Goal: Task Accomplishment & Management: Use online tool/utility

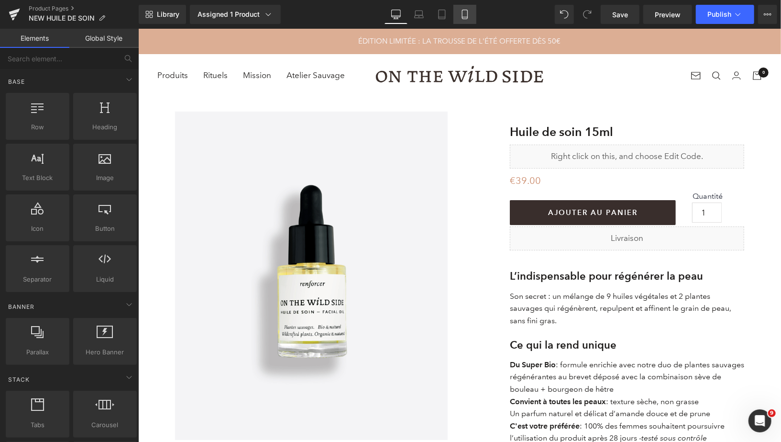
click at [470, 20] on link "Mobile" at bounding box center [465, 14] width 23 height 19
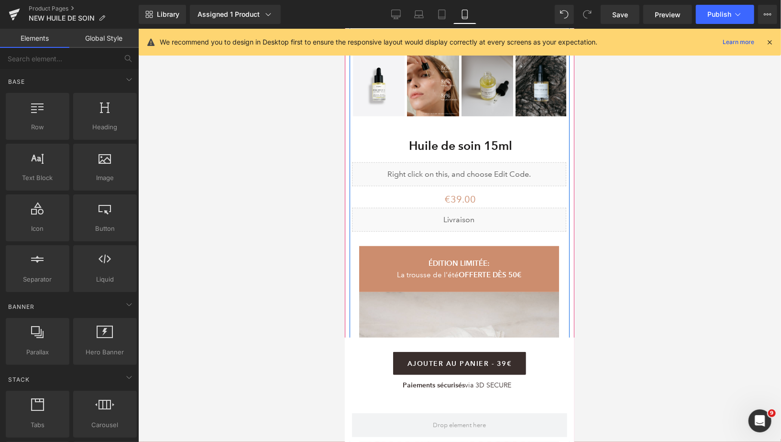
scroll to position [351, 0]
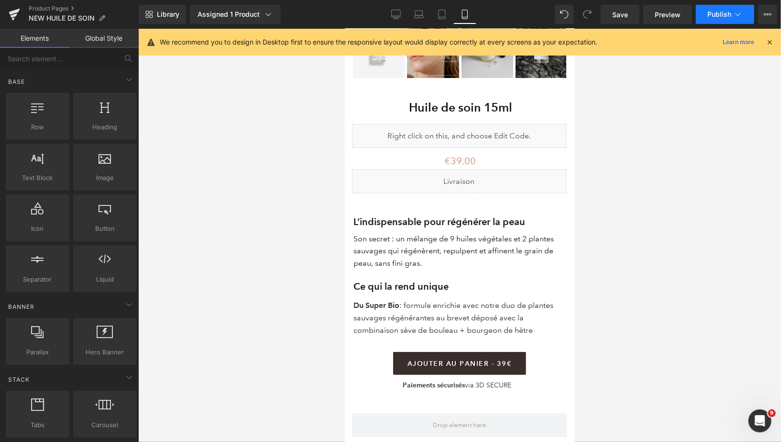
click at [714, 14] on span "Publish" at bounding box center [720, 15] width 24 height 8
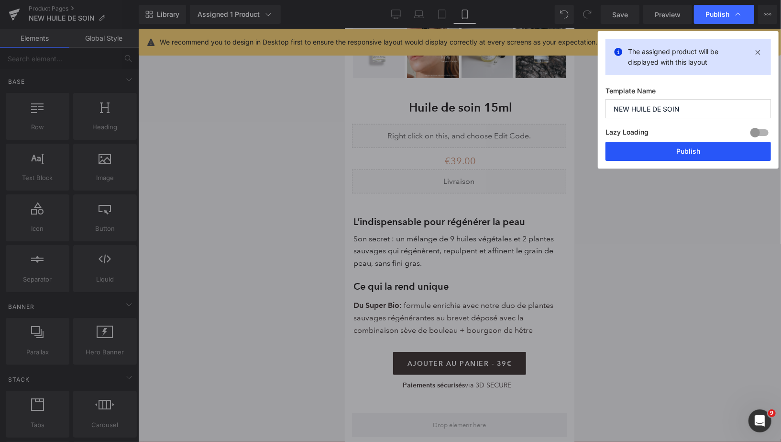
click at [639, 158] on button "Publish" at bounding box center [689, 151] width 166 height 19
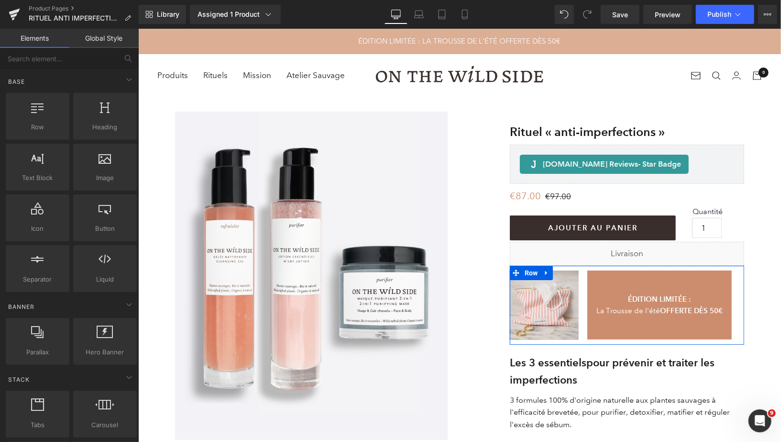
drag, startPoint x: 641, startPoint y: 399, endPoint x: 502, endPoint y: 370, distance: 141.2
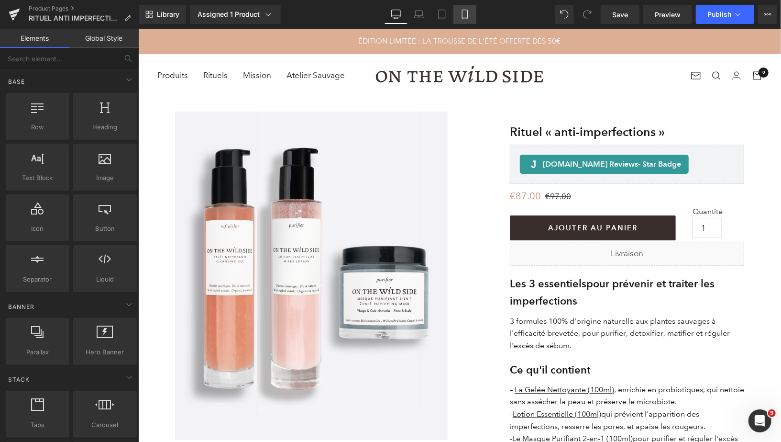
click at [463, 18] on icon at bounding box center [465, 15] width 10 height 10
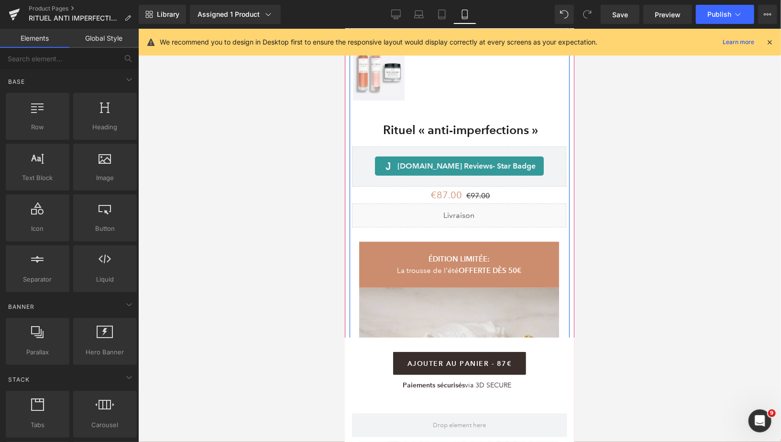
scroll to position [359, 0]
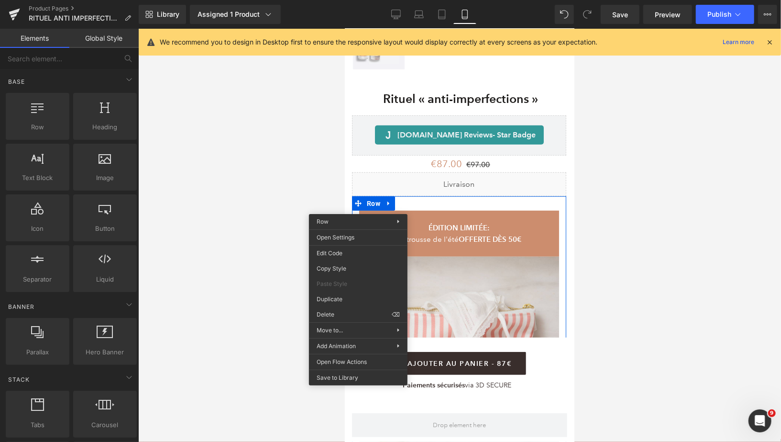
click at [343, 312] on div "You are previewing how the will restyle your page. You can not edit Elements in…" at bounding box center [390, 229] width 781 height 458
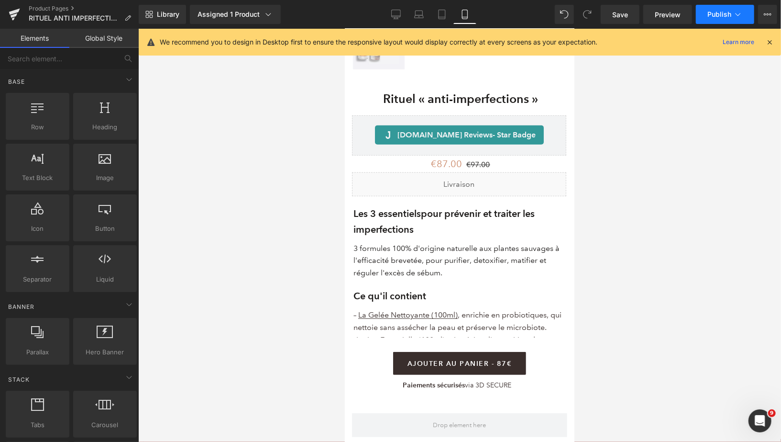
click at [710, 13] on span "Publish" at bounding box center [720, 15] width 24 height 8
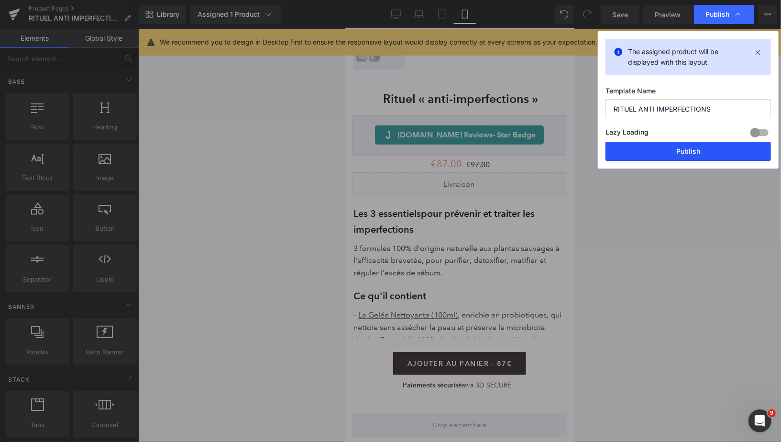
click at [616, 154] on button "Publish" at bounding box center [689, 151] width 166 height 19
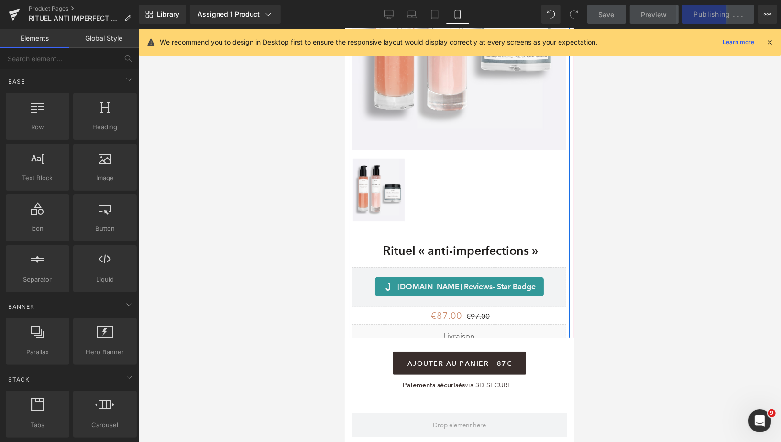
scroll to position [173, 0]
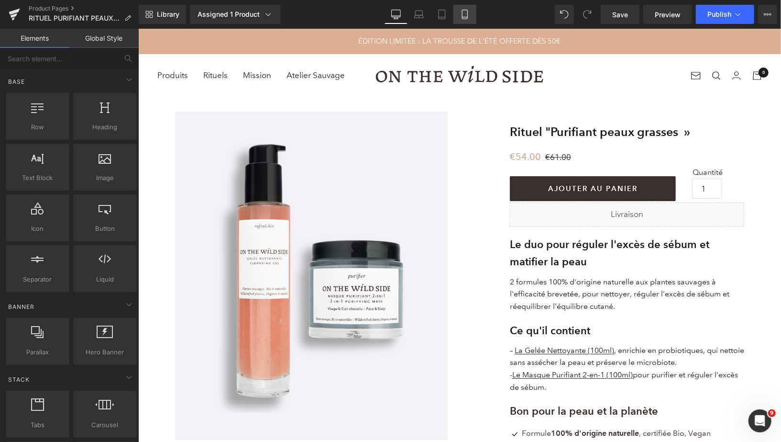
click at [457, 22] on link "Mobile" at bounding box center [465, 14] width 23 height 19
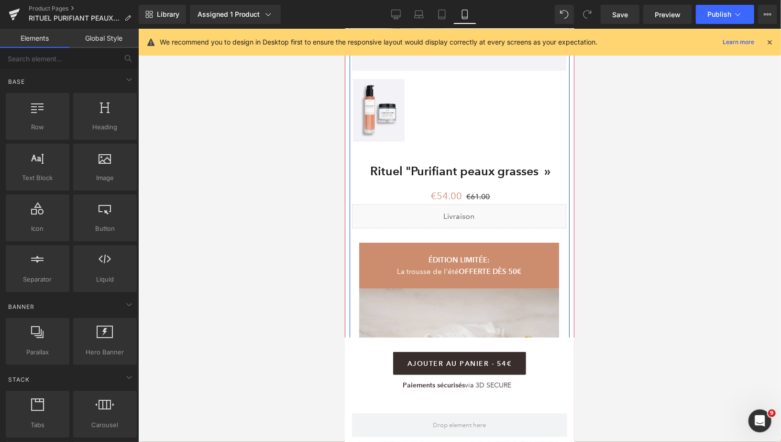
scroll to position [350, 0]
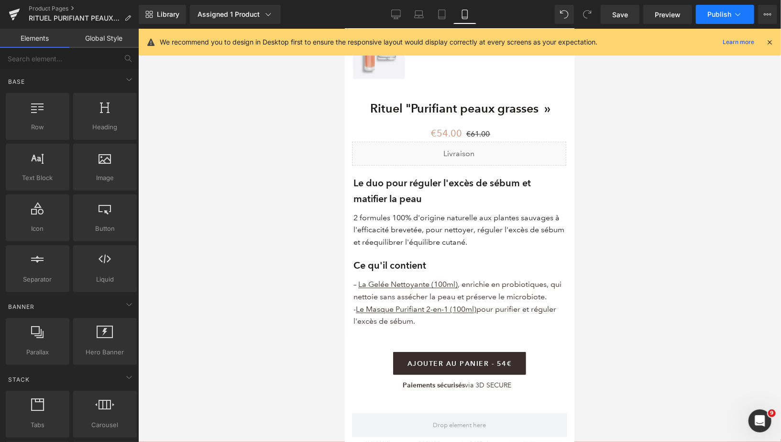
click at [718, 12] on span "Publish" at bounding box center [720, 15] width 24 height 8
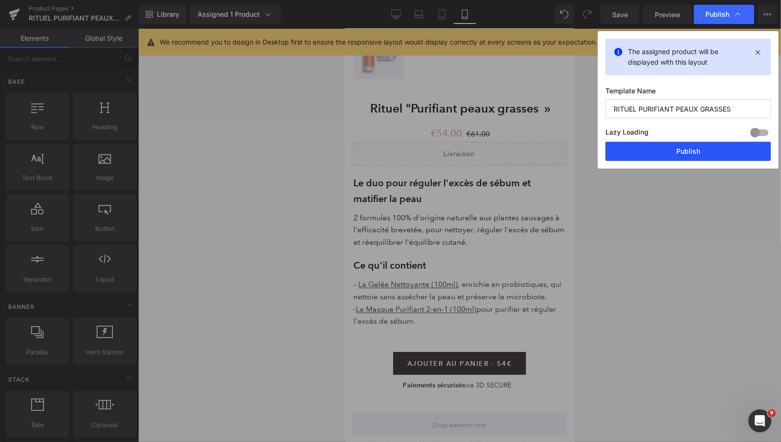
click at [639, 152] on button "Publish" at bounding box center [689, 151] width 166 height 19
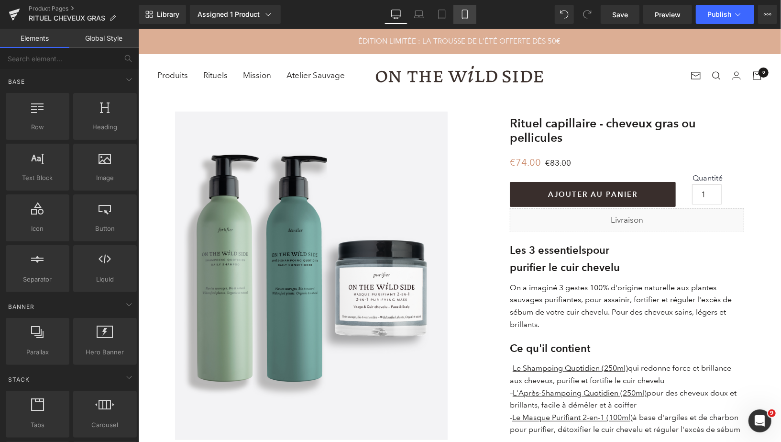
click at [459, 11] on link "Mobile" at bounding box center [465, 14] width 23 height 19
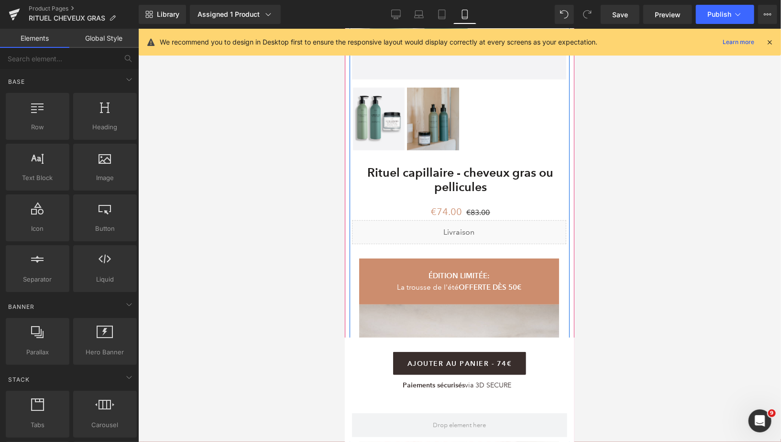
scroll to position [280, 0]
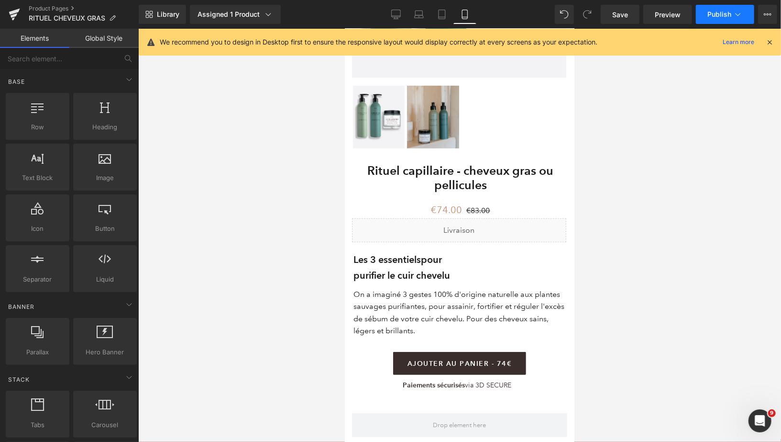
click at [710, 13] on span "Publish" at bounding box center [720, 15] width 24 height 8
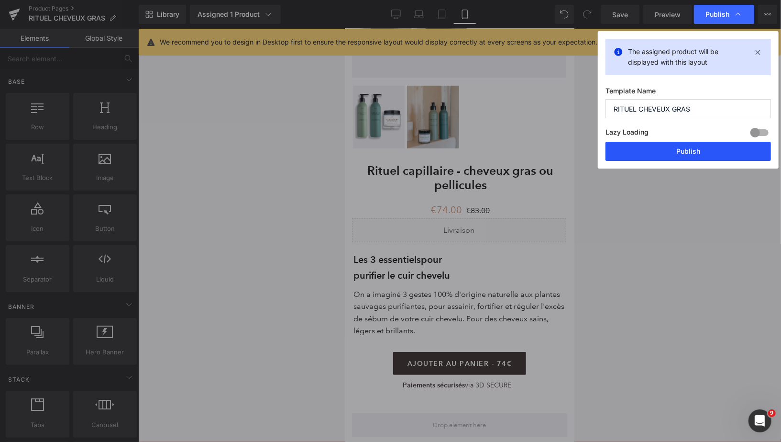
click at [628, 154] on button "Publish" at bounding box center [689, 151] width 166 height 19
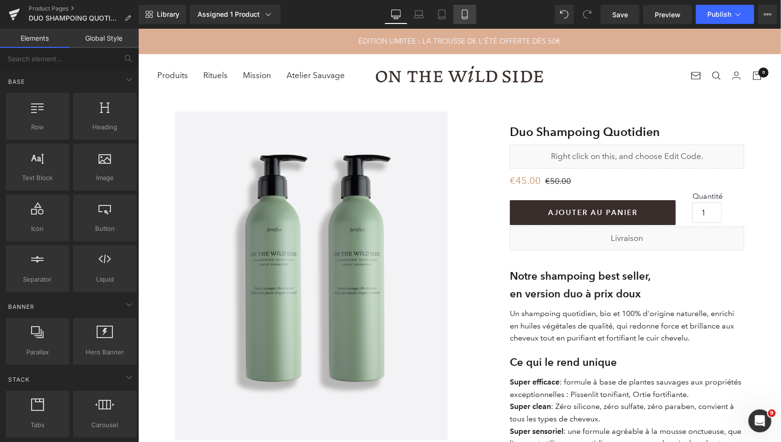
click at [466, 19] on icon at bounding box center [464, 14] width 5 height 9
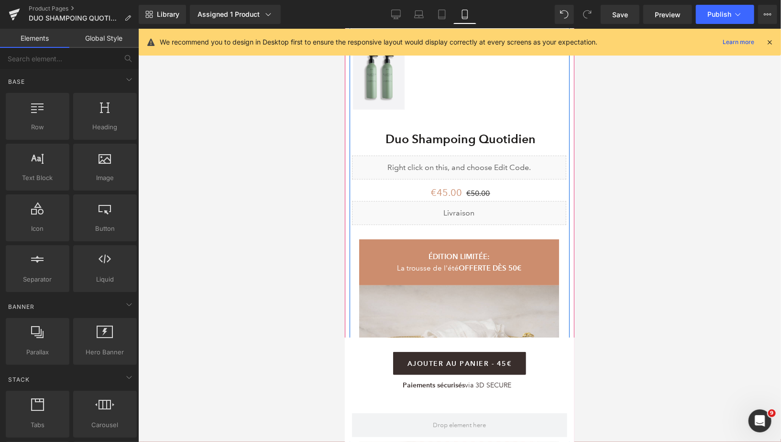
scroll to position [336, 0]
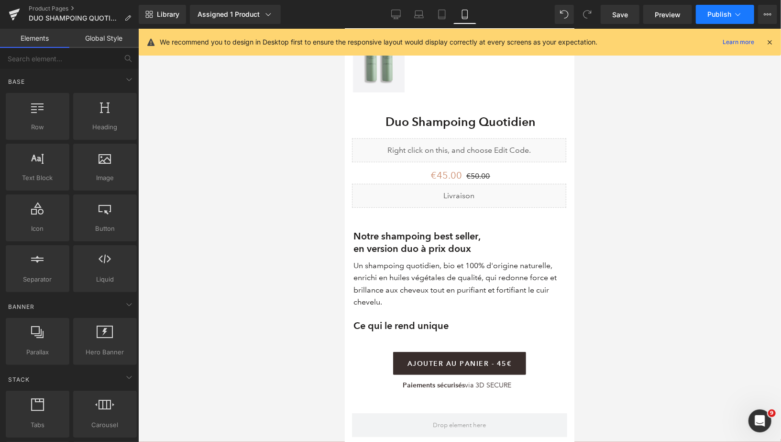
click at [709, 11] on span "Publish" at bounding box center [720, 15] width 24 height 8
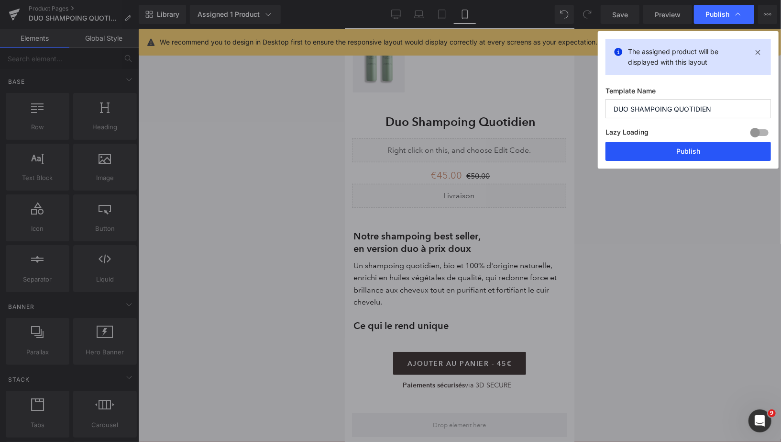
click at [647, 156] on button "Publish" at bounding box center [689, 151] width 166 height 19
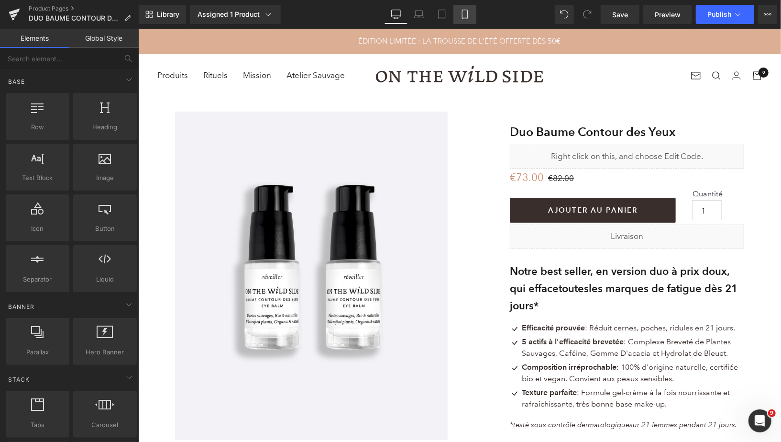
click at [466, 8] on link "Mobile" at bounding box center [465, 14] width 23 height 19
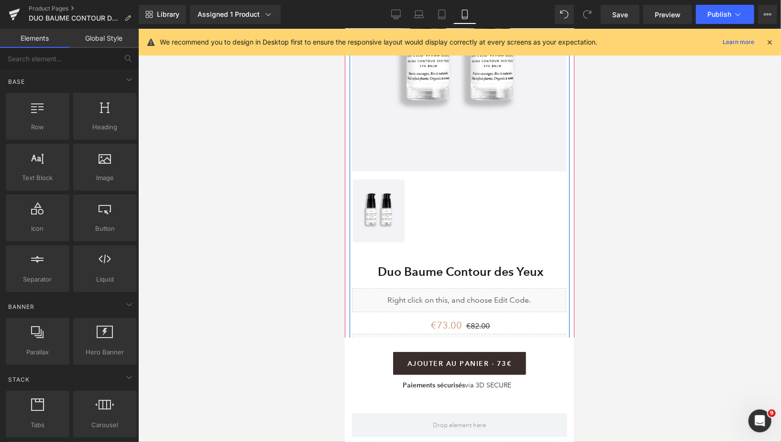
scroll to position [318, 0]
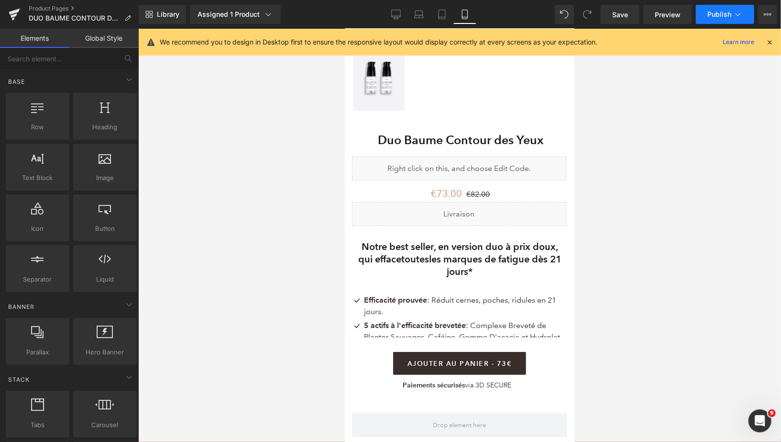
click at [716, 13] on span "Publish" at bounding box center [720, 15] width 24 height 8
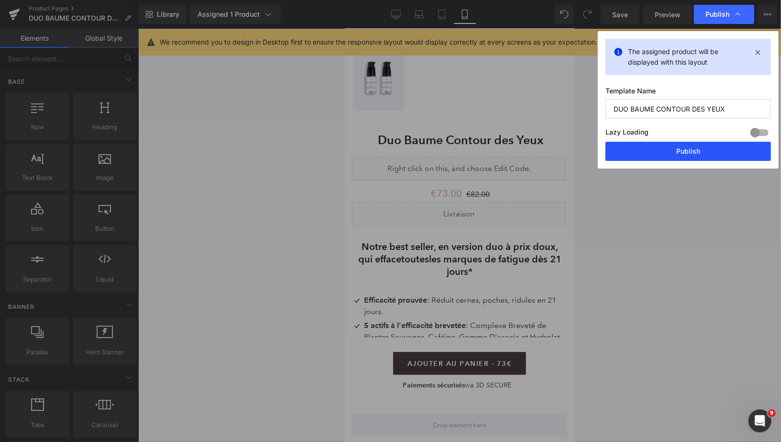
click at [644, 151] on button "Publish" at bounding box center [689, 151] width 166 height 19
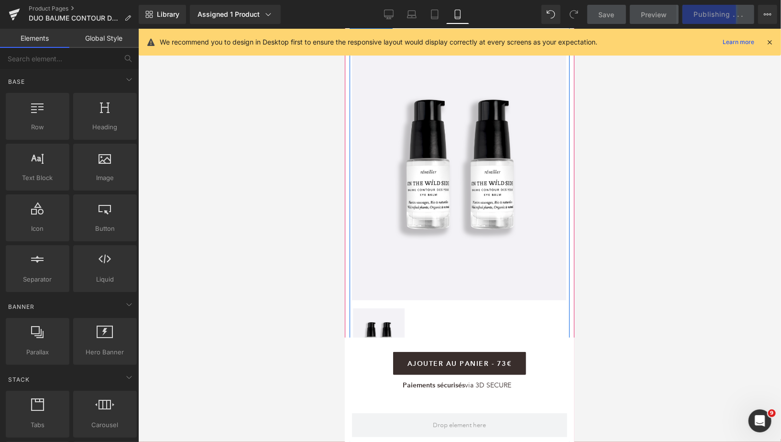
scroll to position [0, 0]
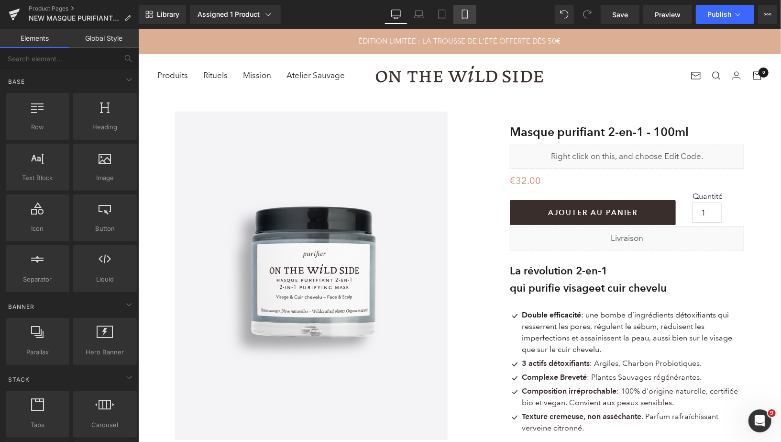
click at [464, 15] on icon at bounding box center [465, 15] width 10 height 10
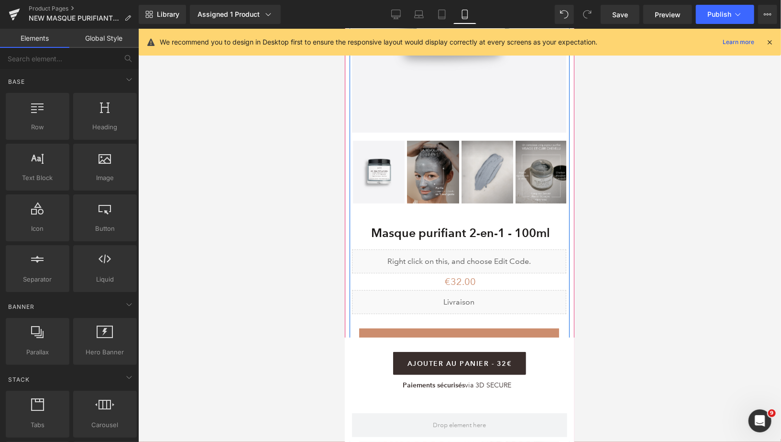
scroll to position [307, 0]
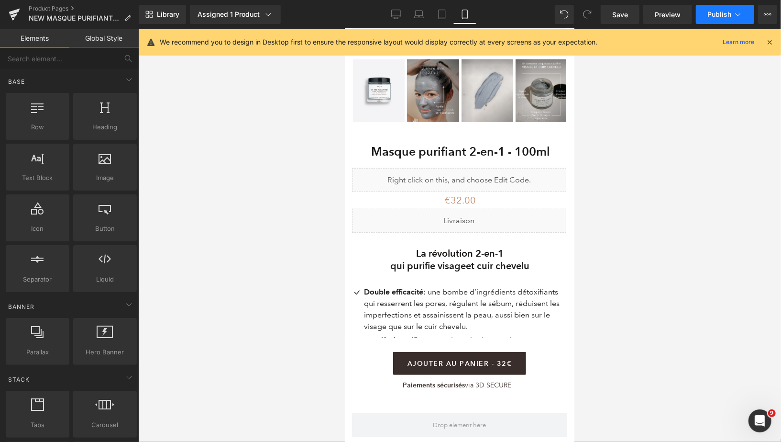
click at [706, 20] on button "Publish" at bounding box center [725, 14] width 58 height 19
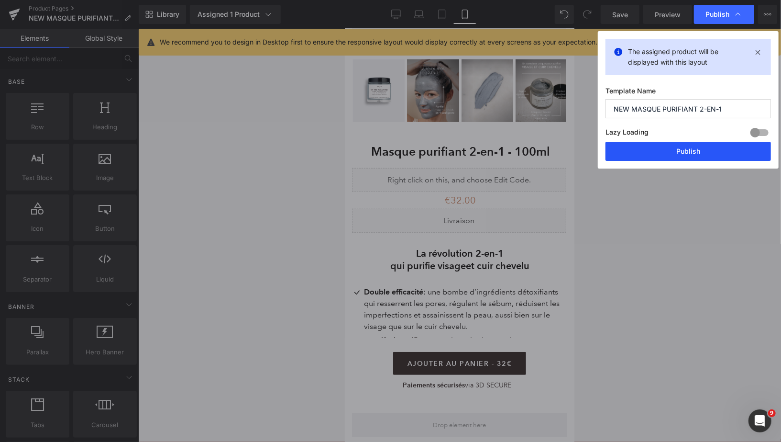
click at [639, 153] on button "Publish" at bounding box center [689, 151] width 166 height 19
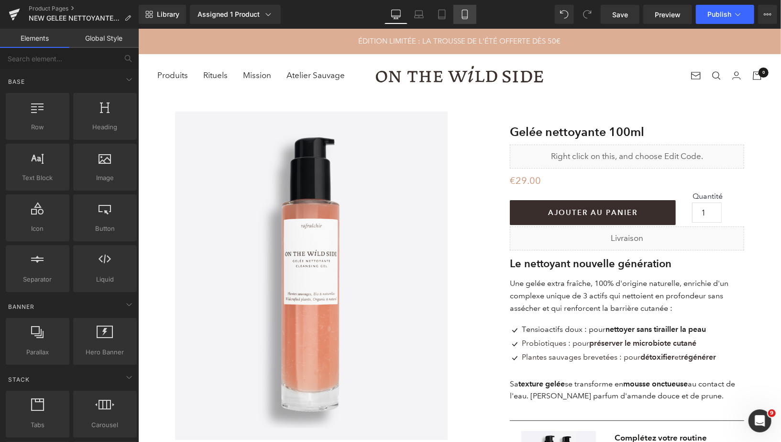
drag, startPoint x: 460, startPoint y: 10, endPoint x: 117, endPoint y: 44, distance: 345.3
click at [460, 10] on icon at bounding box center [465, 15] width 10 height 10
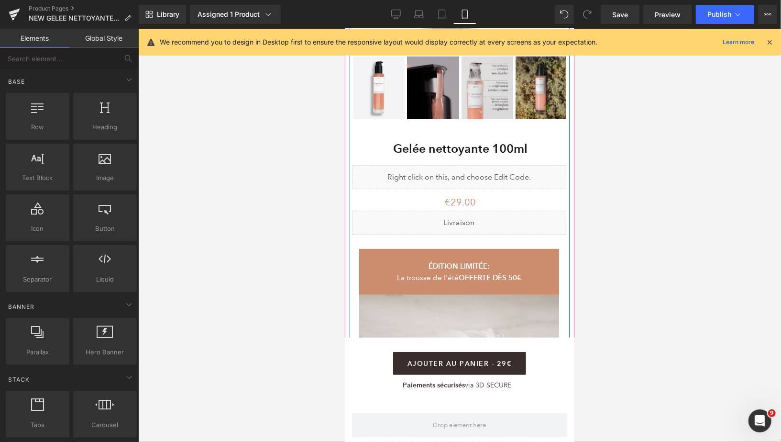
scroll to position [311, 0]
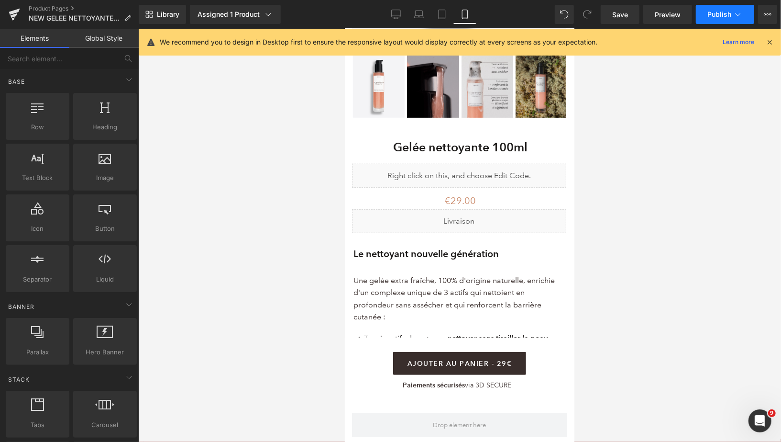
click at [722, 8] on button "Publish" at bounding box center [725, 14] width 58 height 19
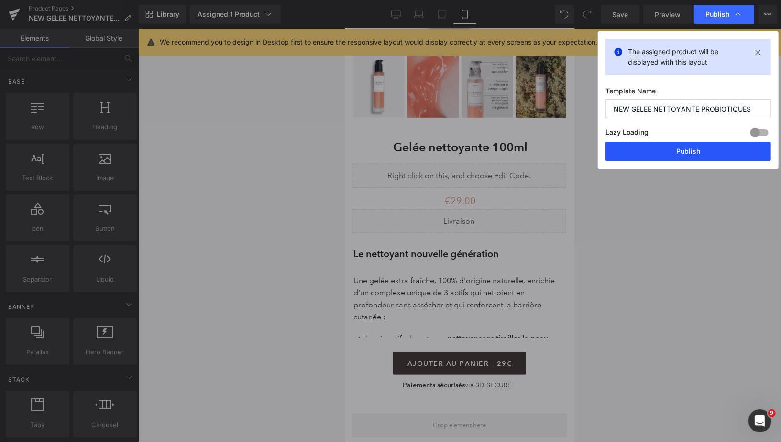
click at [646, 145] on button "Publish" at bounding box center [689, 151] width 166 height 19
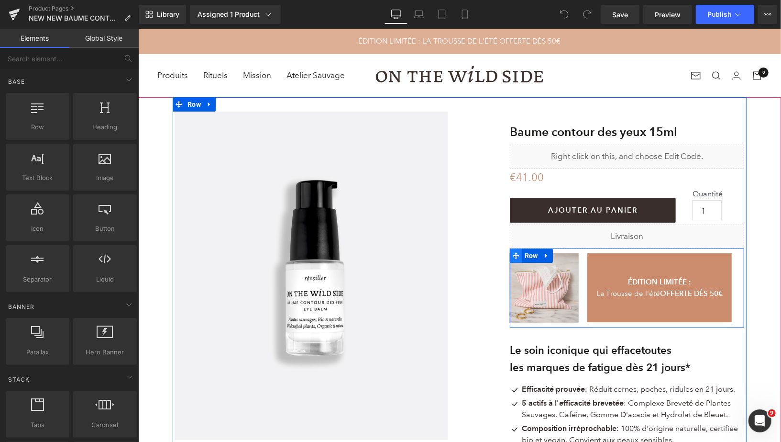
click at [516, 256] on icon at bounding box center [516, 255] width 7 height 7
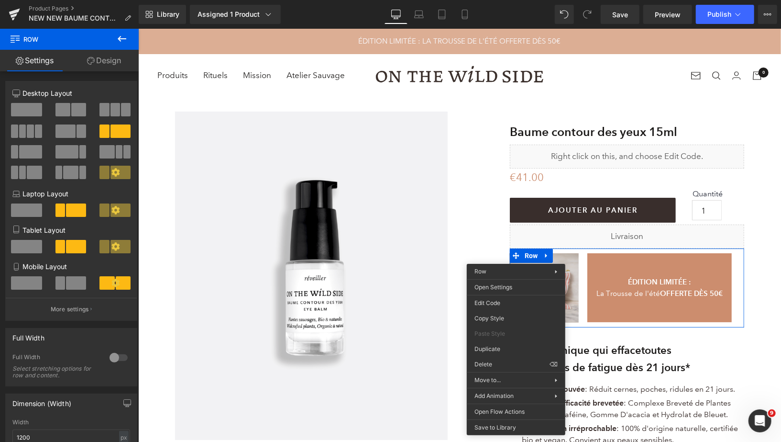
drag, startPoint x: 636, startPoint y: 393, endPoint x: 497, endPoint y: 364, distance: 141.7
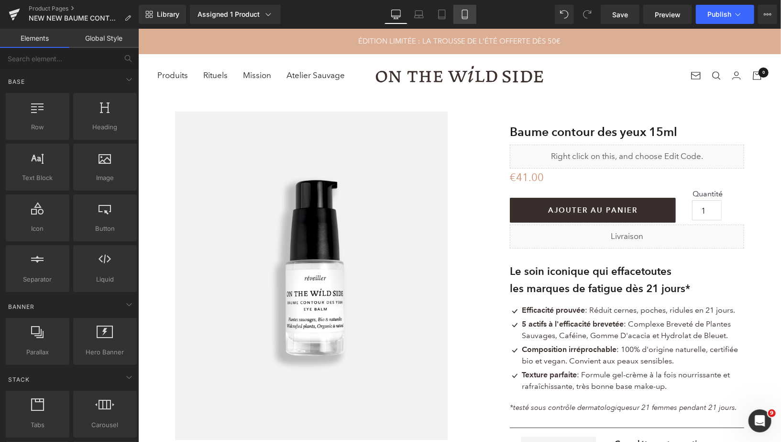
click at [464, 14] on icon at bounding box center [465, 15] width 10 height 10
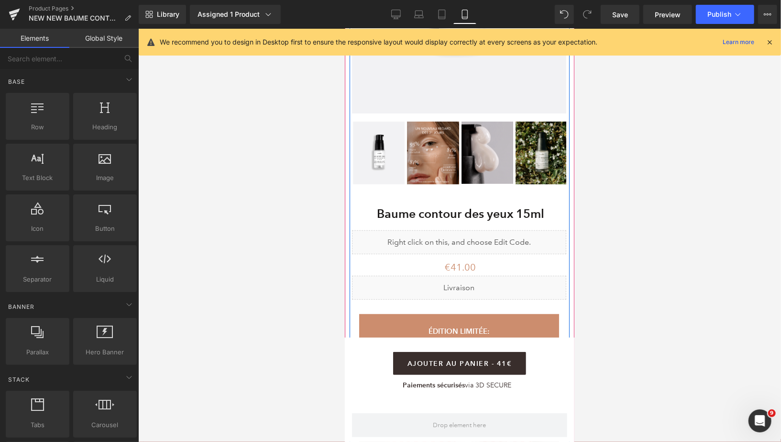
scroll to position [268, 0]
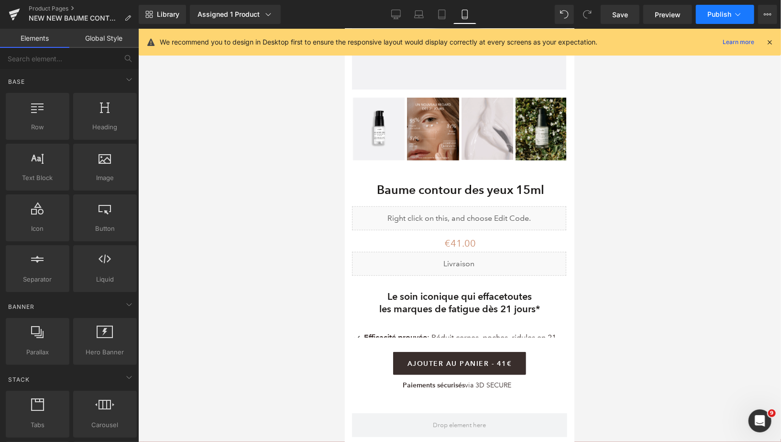
click at [712, 16] on span "Publish" at bounding box center [720, 15] width 24 height 8
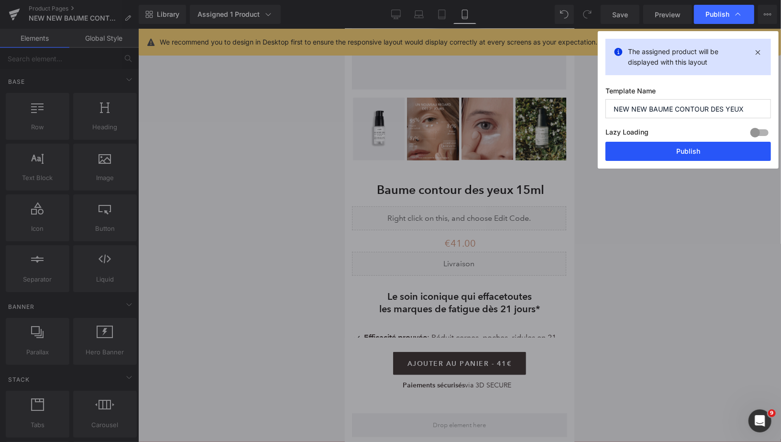
click at [658, 150] on button "Publish" at bounding box center [689, 151] width 166 height 19
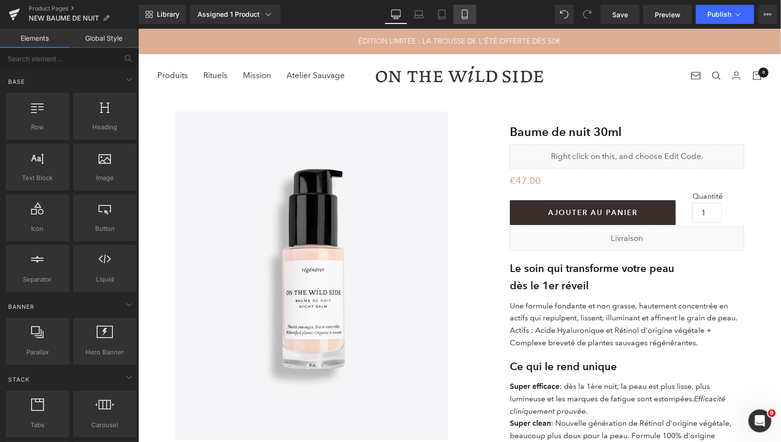
click at [470, 11] on link "Mobile" at bounding box center [465, 14] width 23 height 19
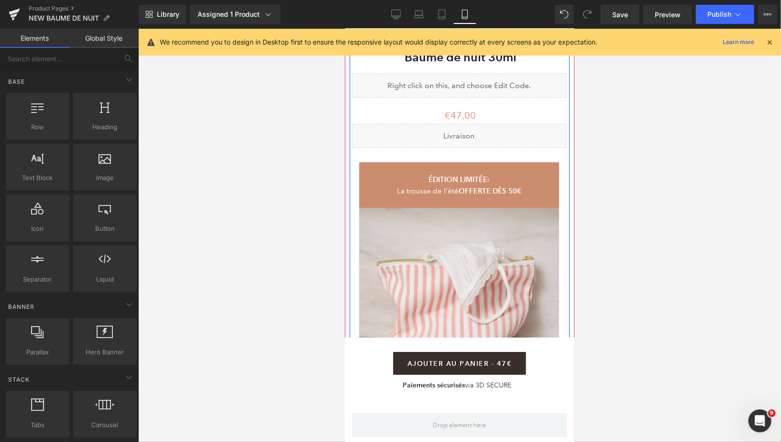
scroll to position [439, 0]
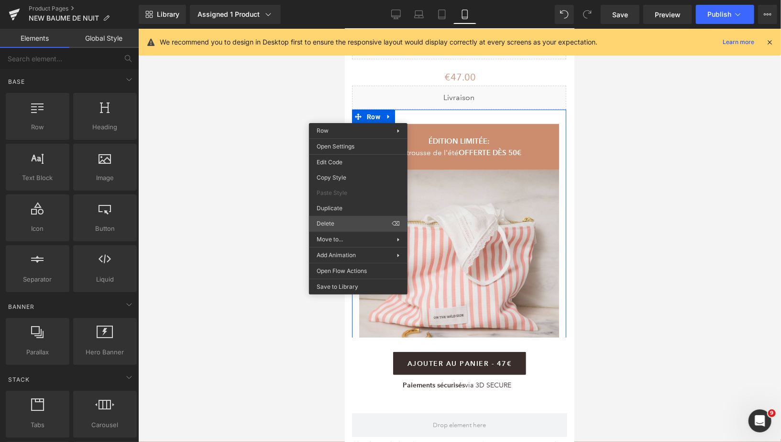
click at [339, 222] on div "You are previewing how the will restyle your page. You can not edit Elements in…" at bounding box center [390, 229] width 781 height 458
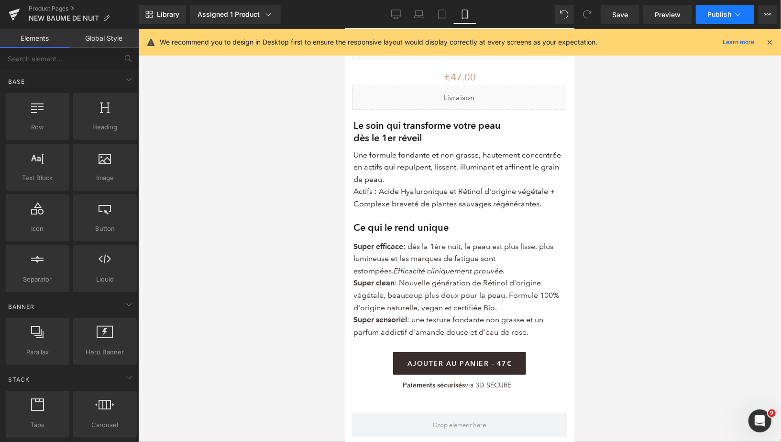
click at [709, 17] on span "Publish" at bounding box center [720, 15] width 24 height 8
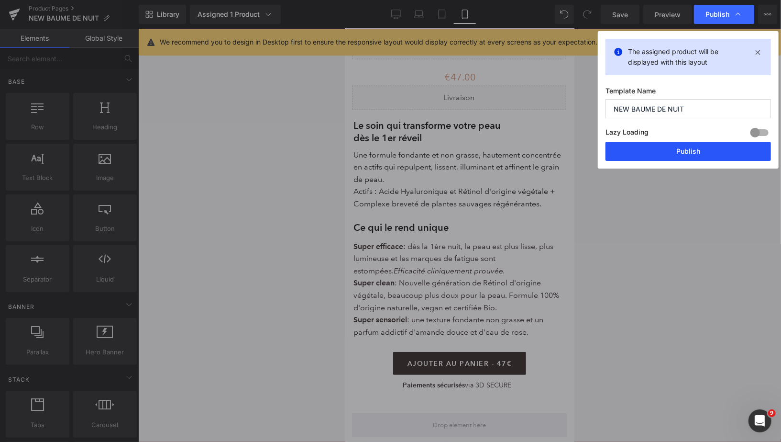
click at [647, 153] on button "Publish" at bounding box center [689, 151] width 166 height 19
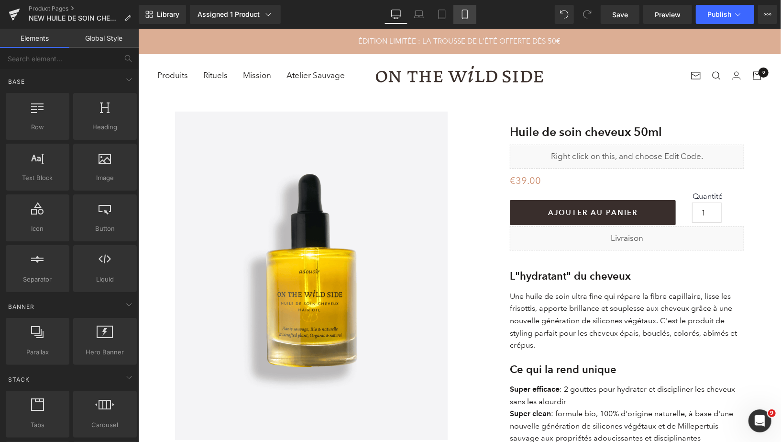
click at [469, 15] on icon at bounding box center [465, 15] width 10 height 10
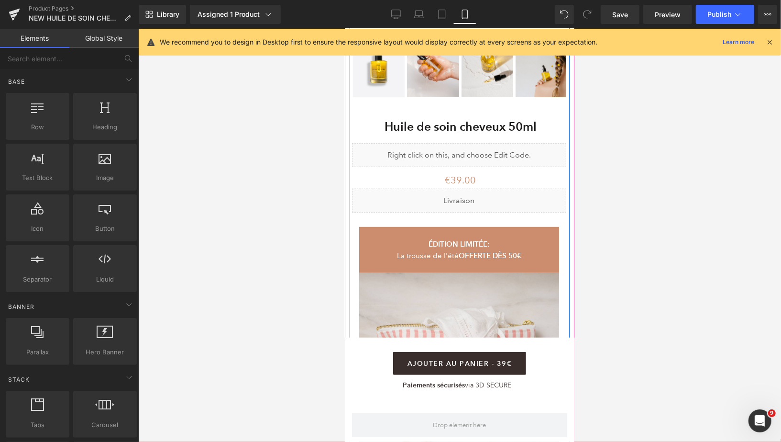
scroll to position [342, 0]
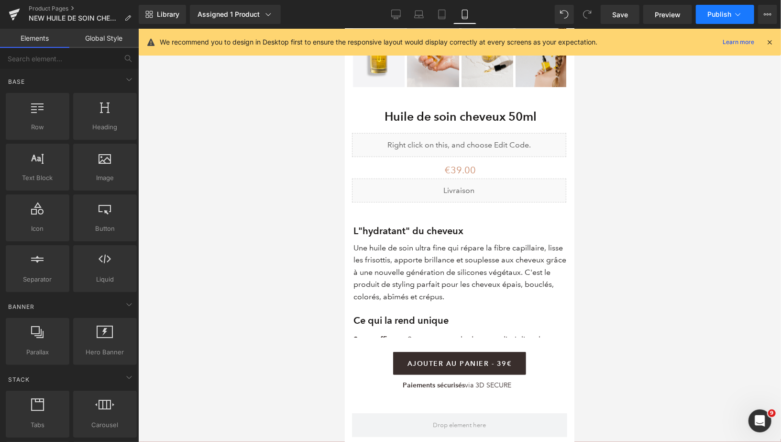
click at [708, 12] on span "Publish" at bounding box center [720, 15] width 24 height 8
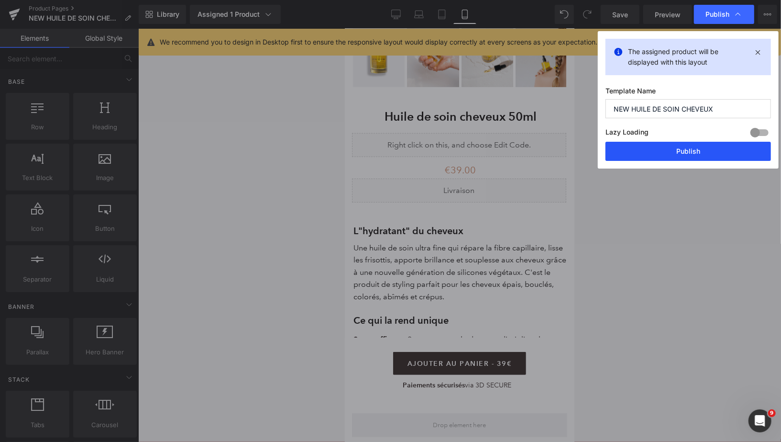
click at [657, 145] on button "Publish" at bounding box center [689, 151] width 166 height 19
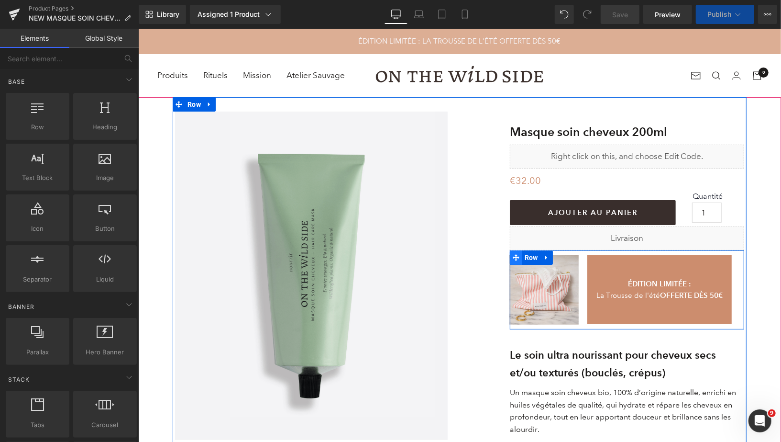
click at [519, 257] on icon at bounding box center [516, 257] width 7 height 7
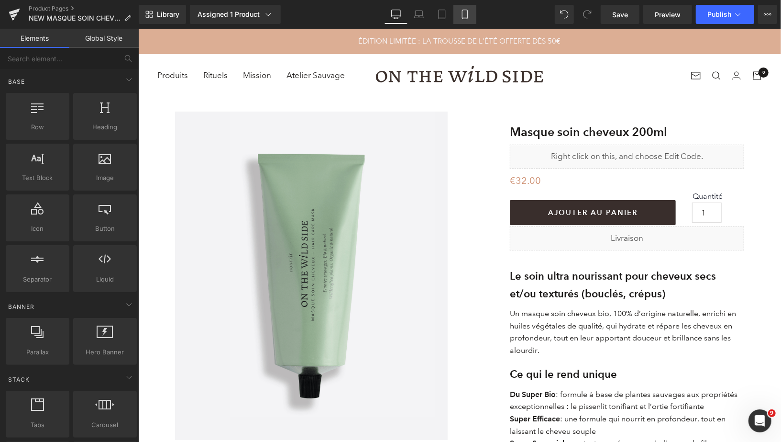
click at [462, 18] on icon at bounding box center [465, 15] width 10 height 10
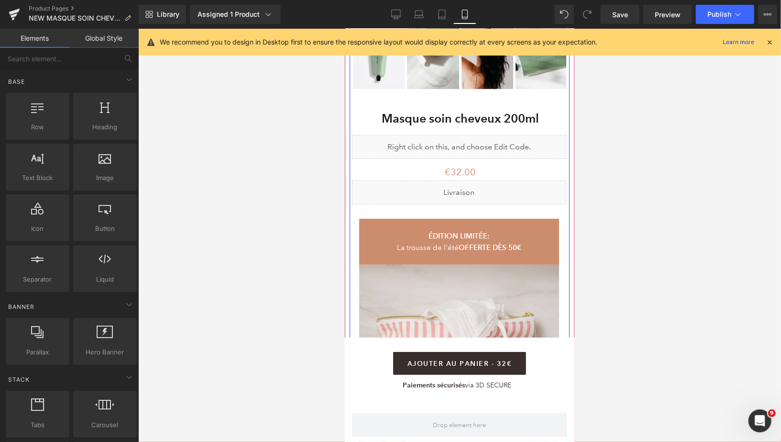
scroll to position [360, 0]
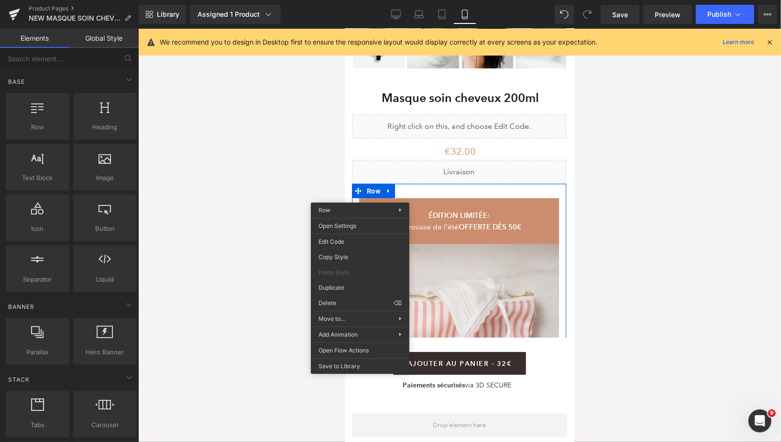
drag, startPoint x: 697, startPoint y: 330, endPoint x: 352, endPoint y: 301, distance: 346.2
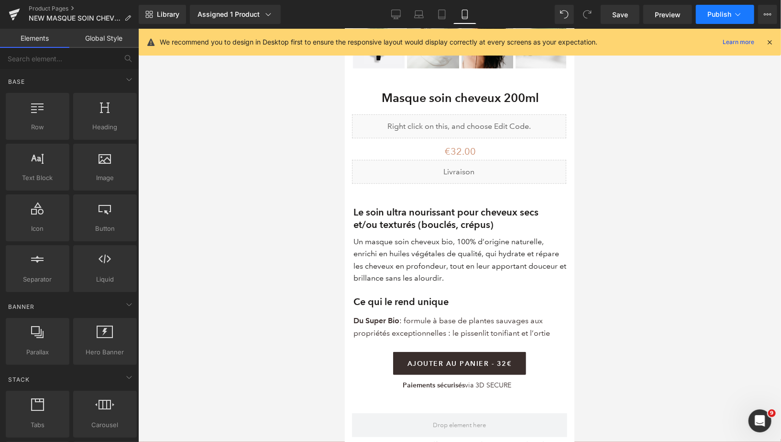
click at [714, 13] on span "Publish" at bounding box center [720, 15] width 24 height 8
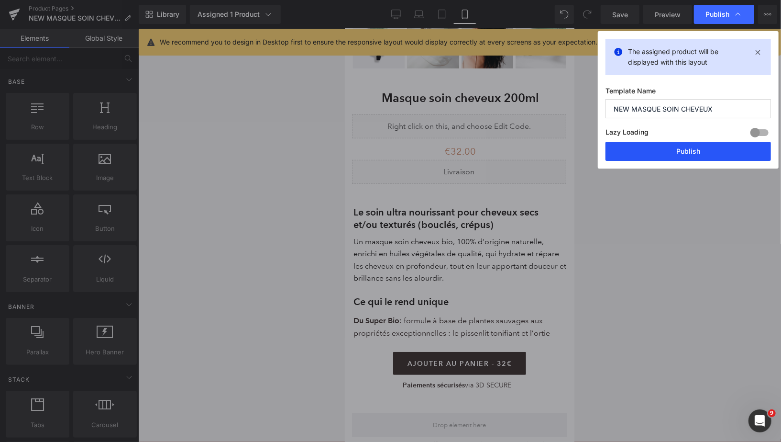
click at [642, 148] on button "Publish" at bounding box center [689, 151] width 166 height 19
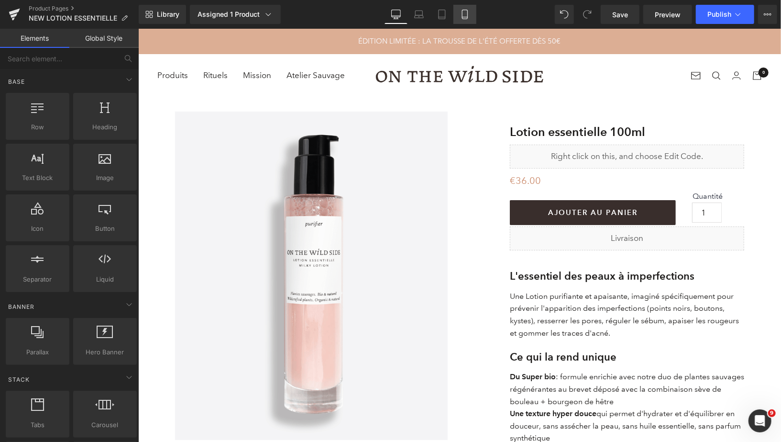
click at [459, 15] on link "Mobile" at bounding box center [465, 14] width 23 height 19
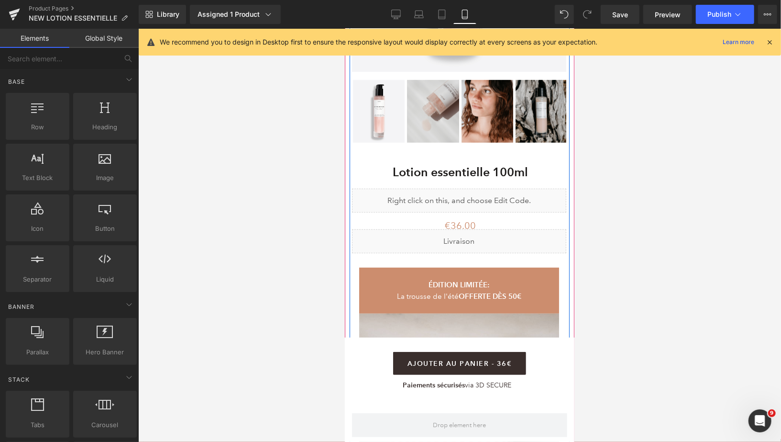
scroll to position [302, 0]
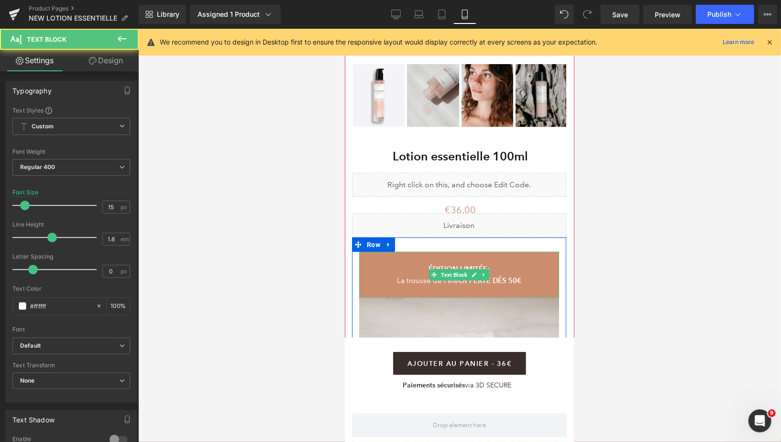
click at [372, 259] on p at bounding box center [459, 256] width 200 height 11
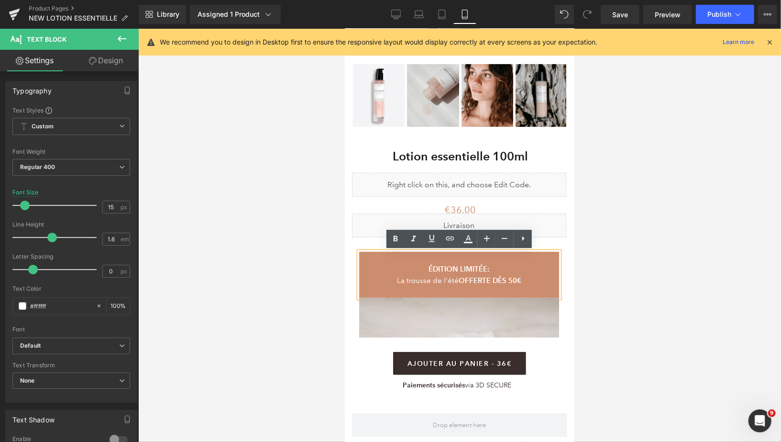
click at [322, 260] on div at bounding box center [459, 235] width 643 height 413
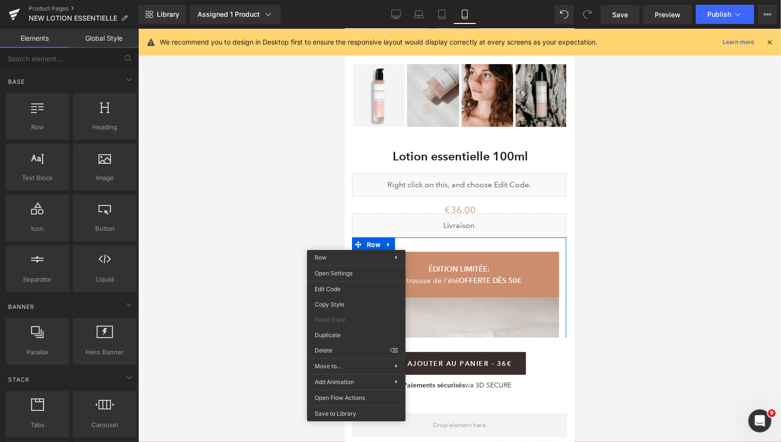
click at [337, 348] on div "You are previewing how the will restyle your page. You can not edit Elements in…" at bounding box center [390, 229] width 781 height 458
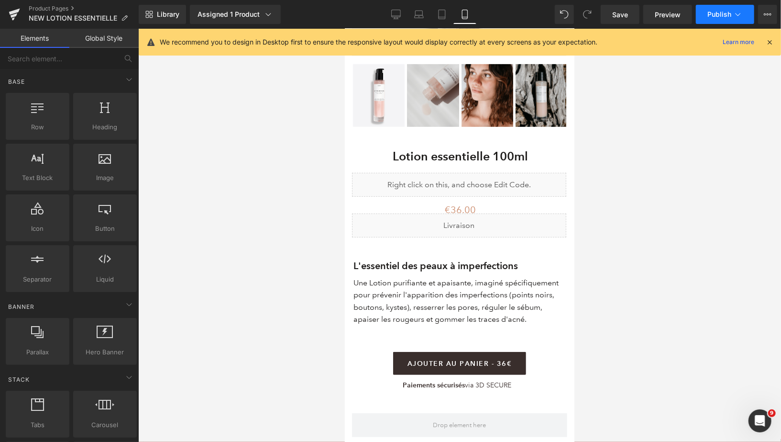
click at [703, 22] on button "Publish" at bounding box center [725, 14] width 58 height 19
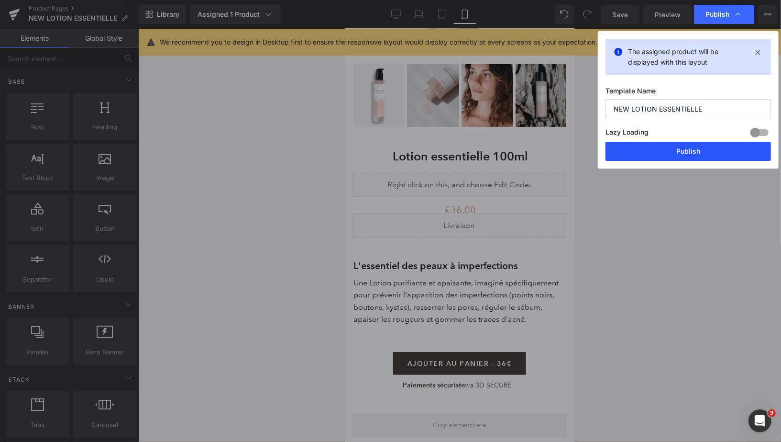
click at [645, 150] on button "Publish" at bounding box center [689, 151] width 166 height 19
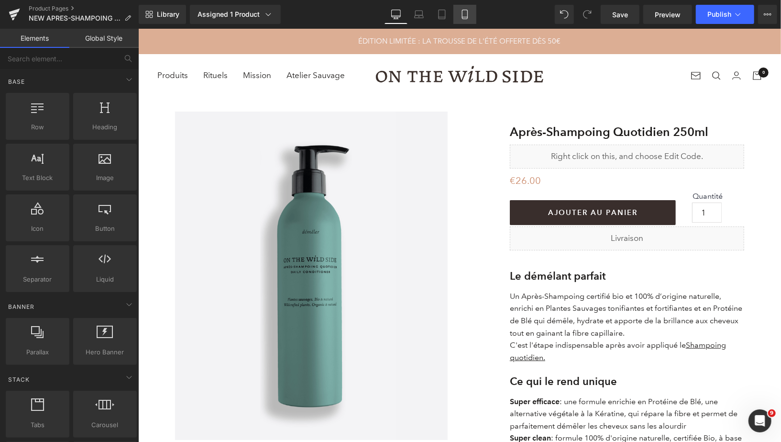
click at [459, 15] on link "Mobile" at bounding box center [465, 14] width 23 height 19
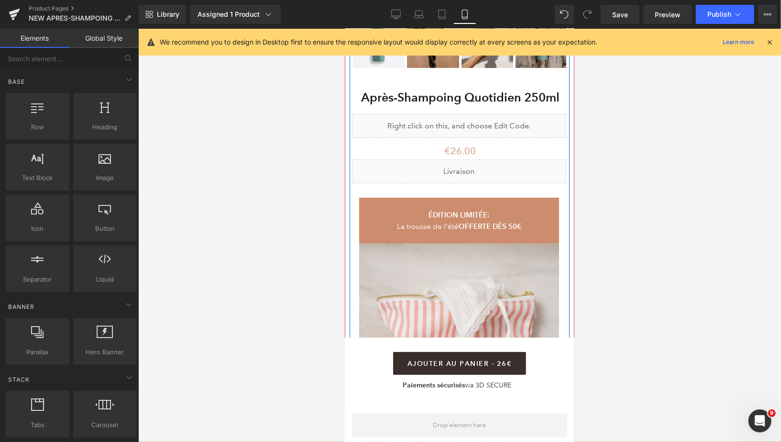
scroll to position [367, 0]
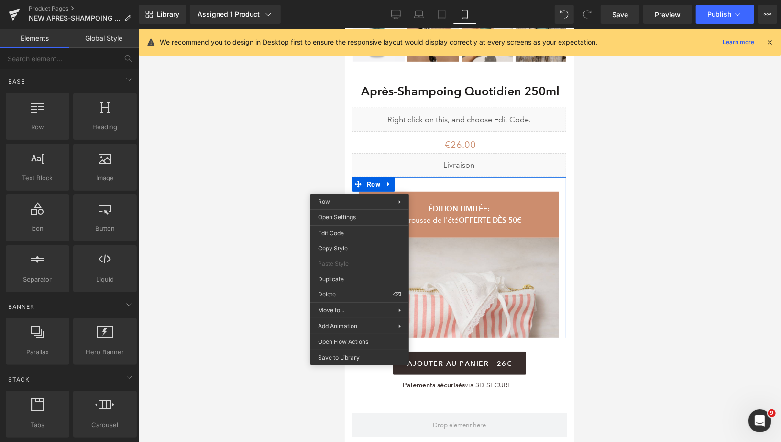
drag, startPoint x: 698, startPoint y: 321, endPoint x: 353, endPoint y: 292, distance: 346.2
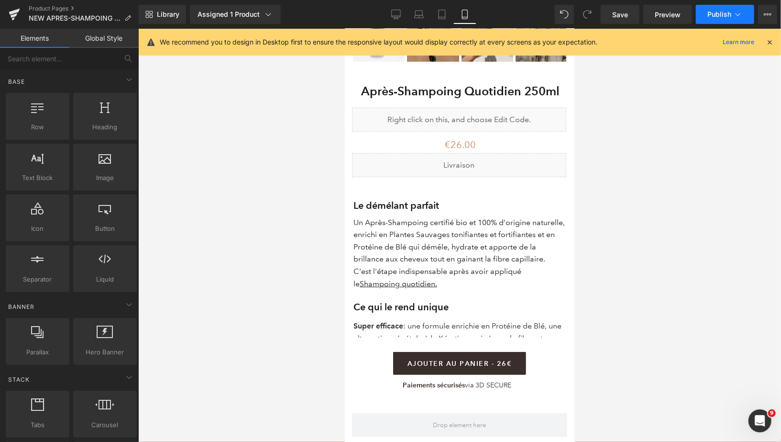
click at [718, 9] on button "Publish" at bounding box center [725, 14] width 58 height 19
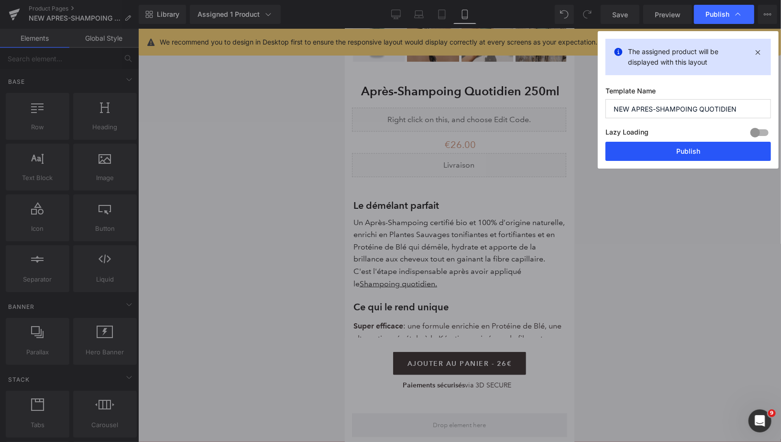
click at [659, 154] on button "Publish" at bounding box center [689, 151] width 166 height 19
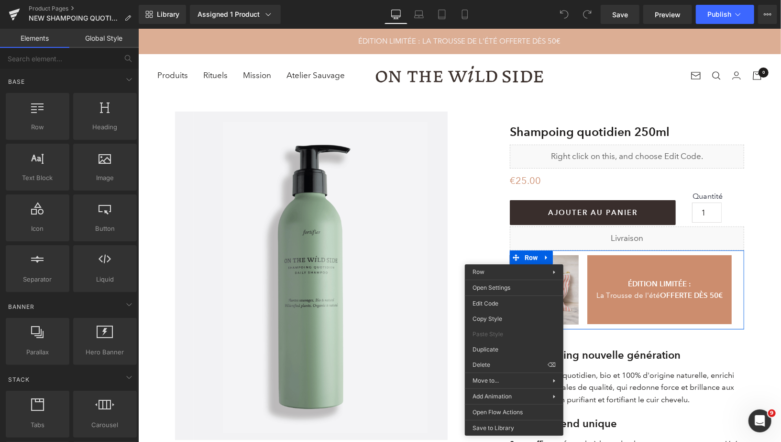
drag, startPoint x: 636, startPoint y: 396, endPoint x: 497, endPoint y: 367, distance: 141.7
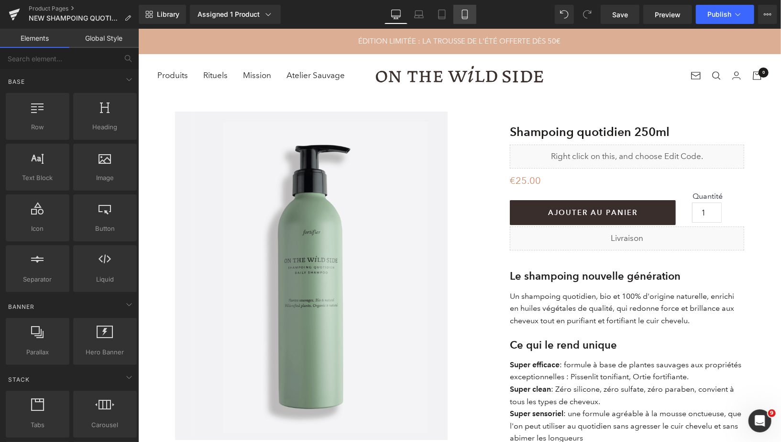
click at [458, 14] on link "Mobile" at bounding box center [465, 14] width 23 height 19
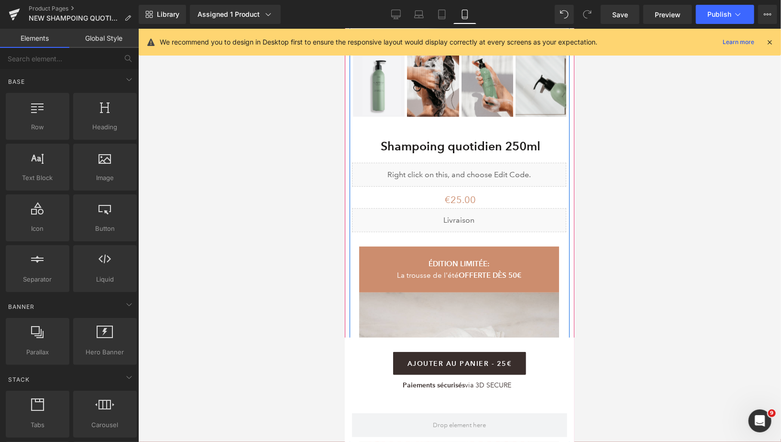
scroll to position [323, 0]
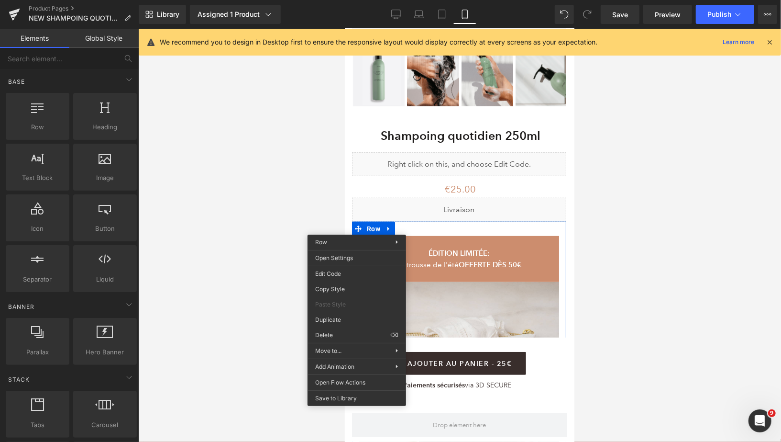
click at [343, 334] on div "You are previewing how the will restyle your page. You can not edit Elements in…" at bounding box center [390, 229] width 781 height 458
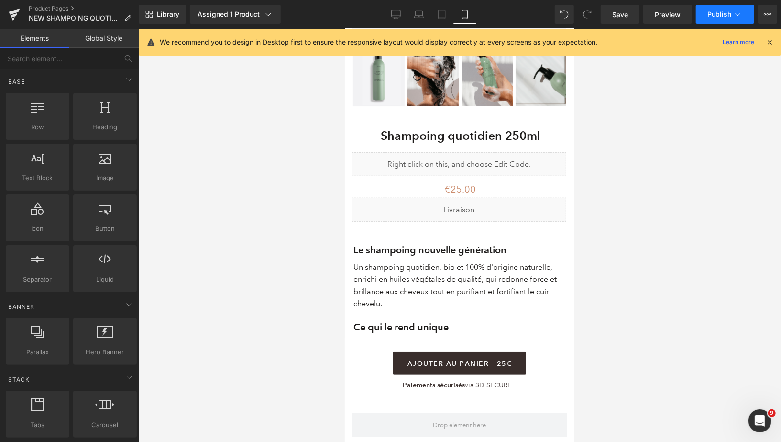
click at [707, 16] on button "Publish" at bounding box center [725, 14] width 58 height 19
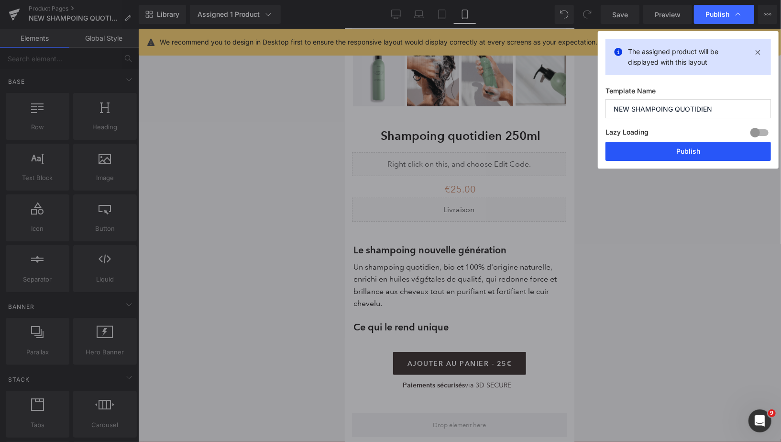
click at [656, 154] on button "Publish" at bounding box center [689, 151] width 166 height 19
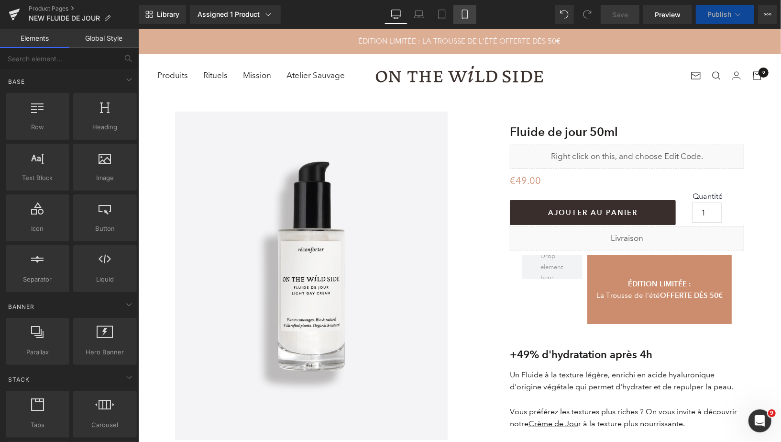
click at [463, 22] on link "Mobile" at bounding box center [465, 14] width 23 height 19
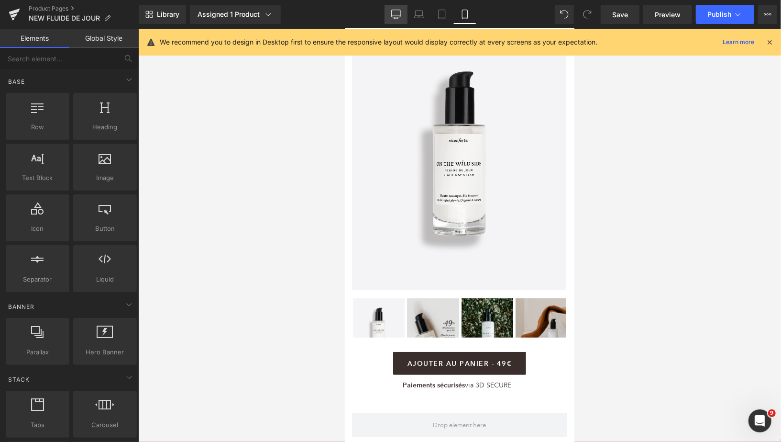
click at [402, 17] on link "Desktop" at bounding box center [396, 14] width 23 height 19
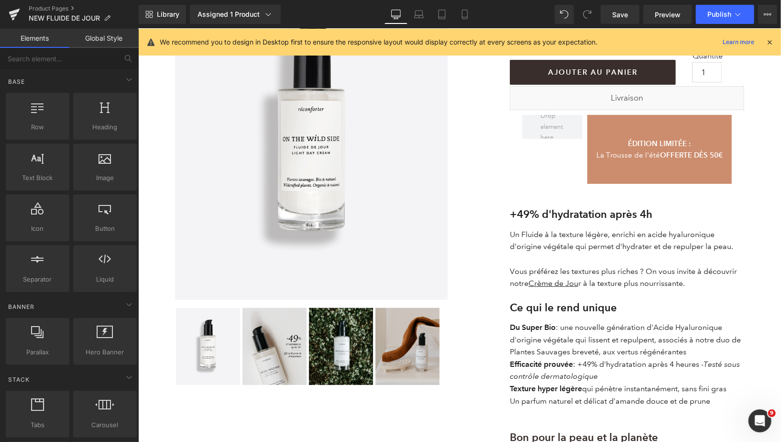
scroll to position [85, 0]
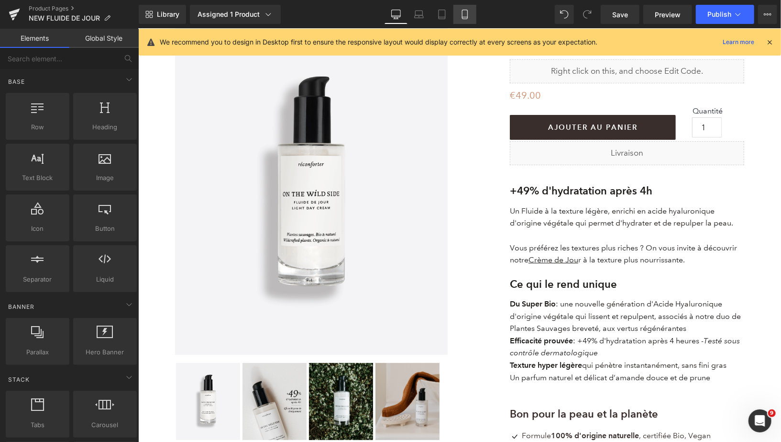
click at [464, 17] on icon at bounding box center [464, 17] width 5 height 0
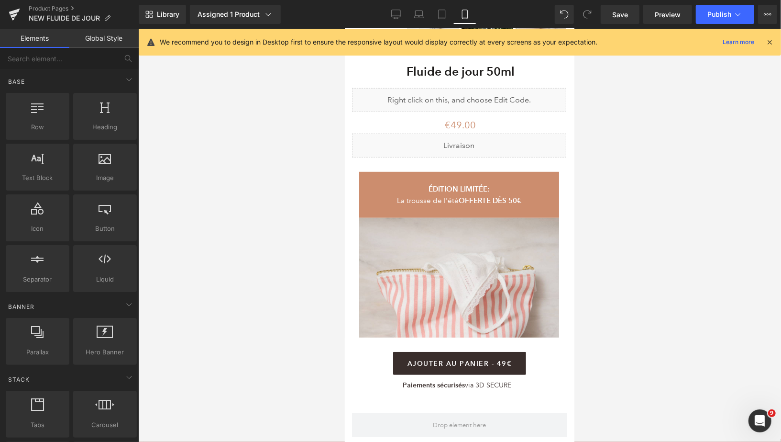
scroll to position [410, 0]
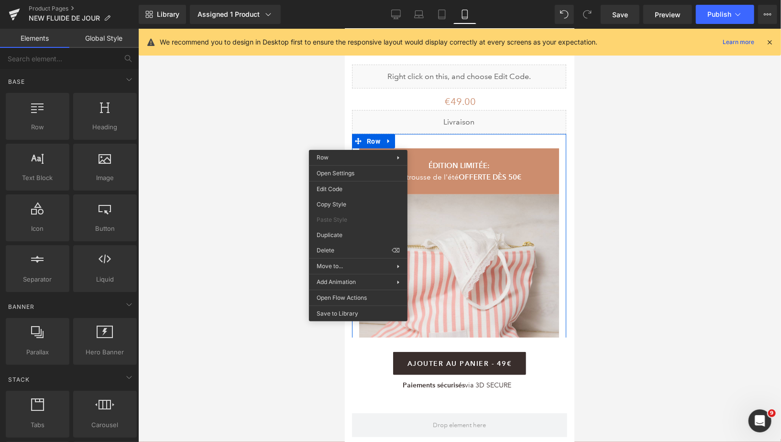
click at [341, 252] on div "You are previewing how the will restyle your page. You can not edit Elements in…" at bounding box center [390, 229] width 781 height 458
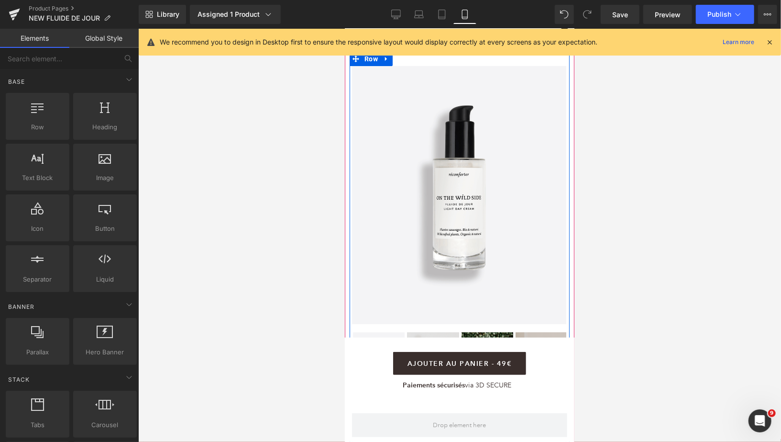
scroll to position [0, 0]
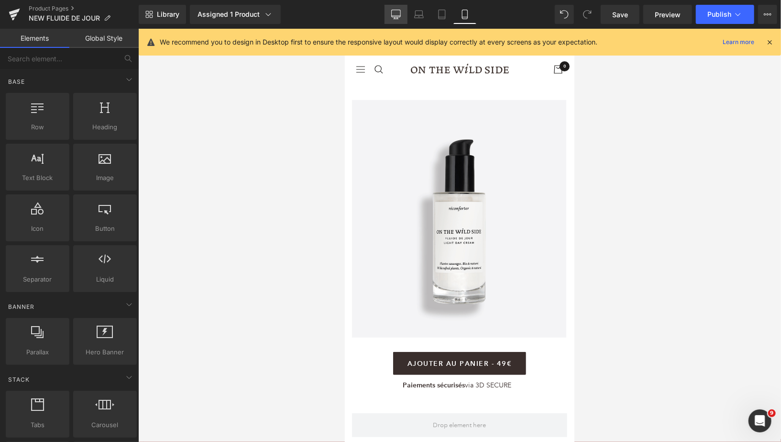
click at [394, 17] on icon at bounding box center [395, 13] width 9 height 7
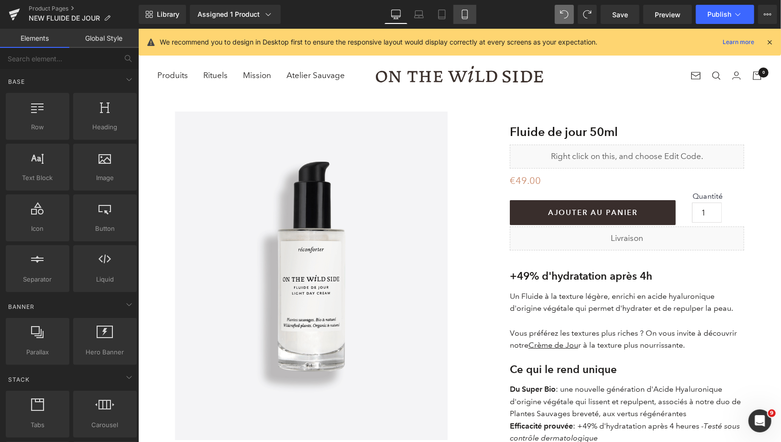
click at [466, 13] on icon at bounding box center [465, 15] width 10 height 10
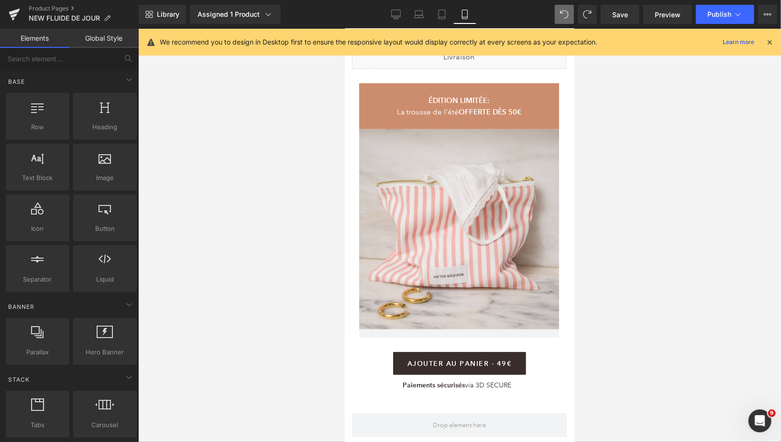
scroll to position [485, 0]
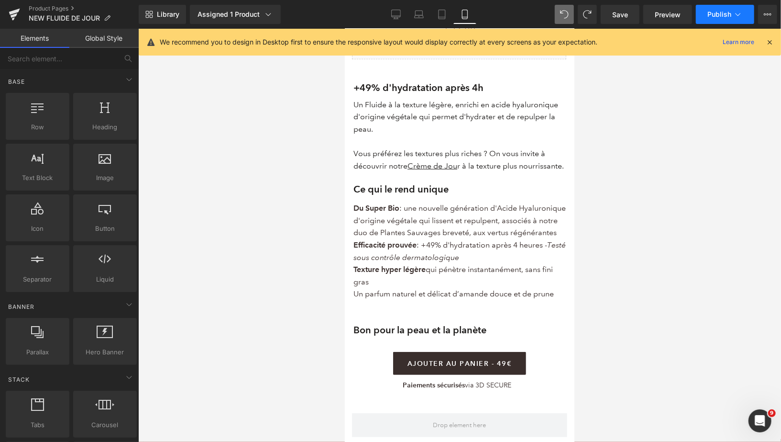
click at [715, 11] on span "Publish" at bounding box center [720, 15] width 24 height 8
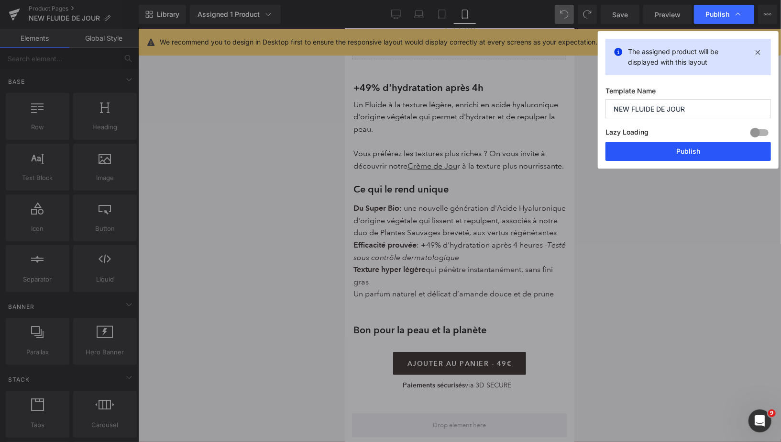
click at [655, 148] on button "Publish" at bounding box center [689, 151] width 166 height 19
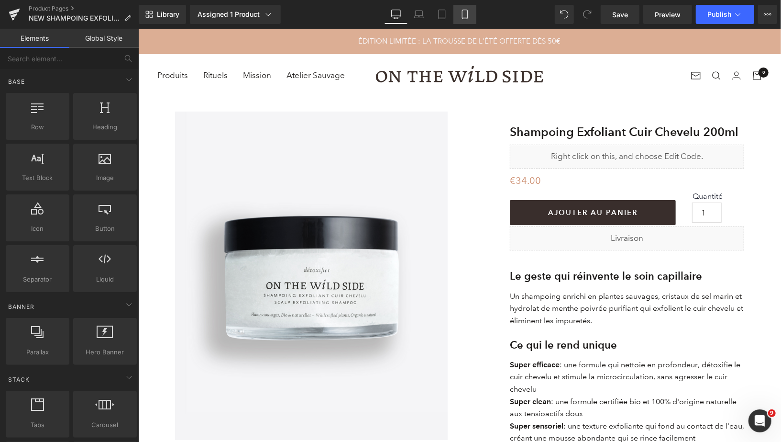
click at [460, 10] on icon at bounding box center [465, 15] width 10 height 10
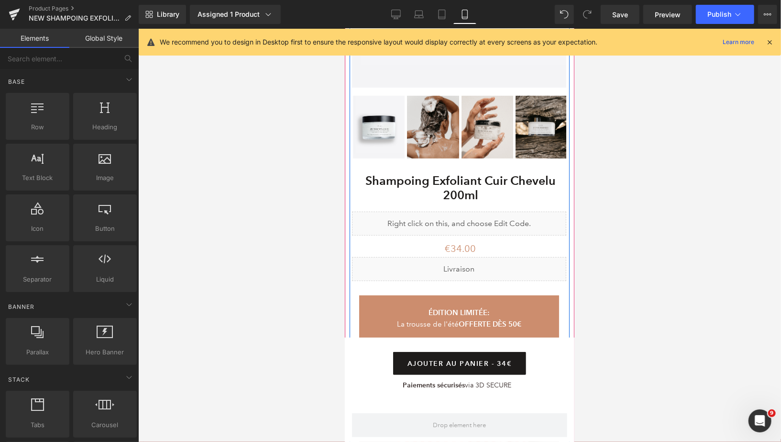
scroll to position [400, 0]
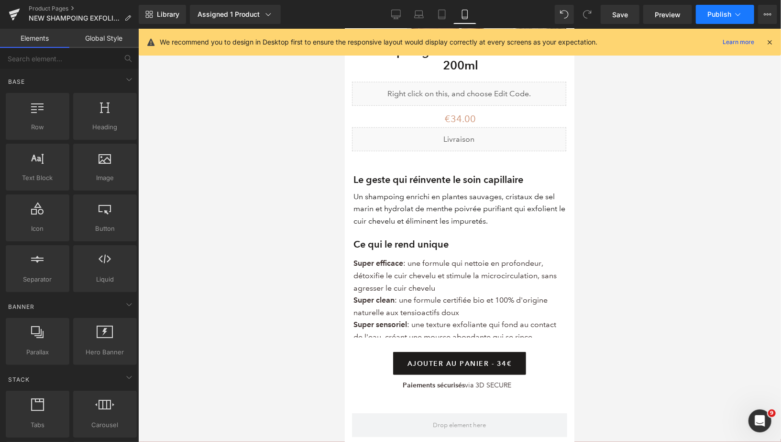
click at [707, 11] on button "Publish" at bounding box center [725, 14] width 58 height 19
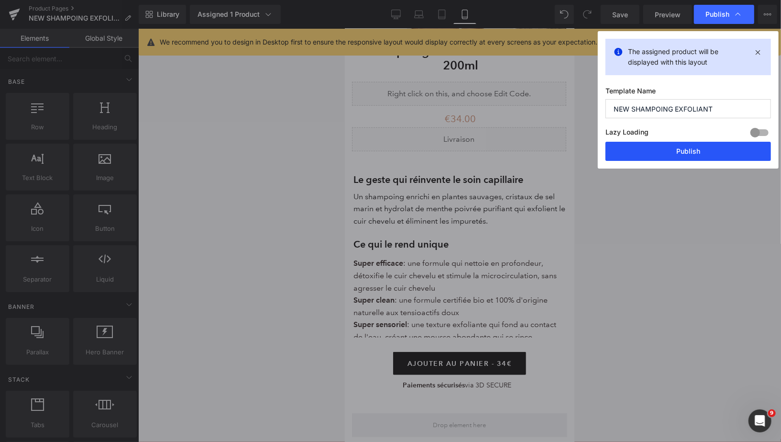
click at [658, 148] on button "Publish" at bounding box center [689, 151] width 166 height 19
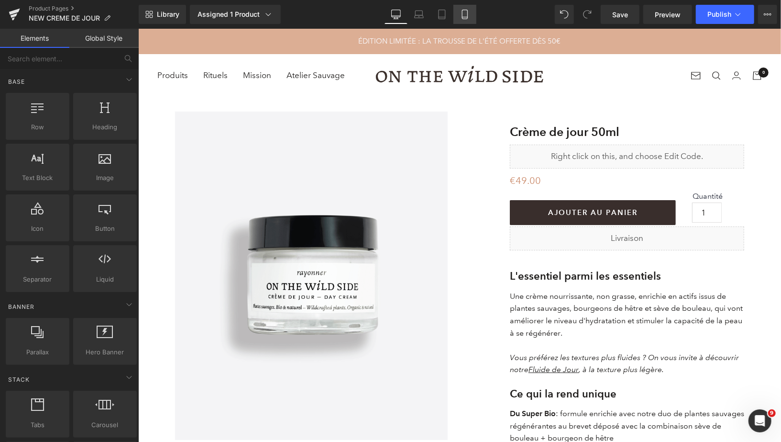
click at [469, 15] on link "Mobile" at bounding box center [465, 14] width 23 height 19
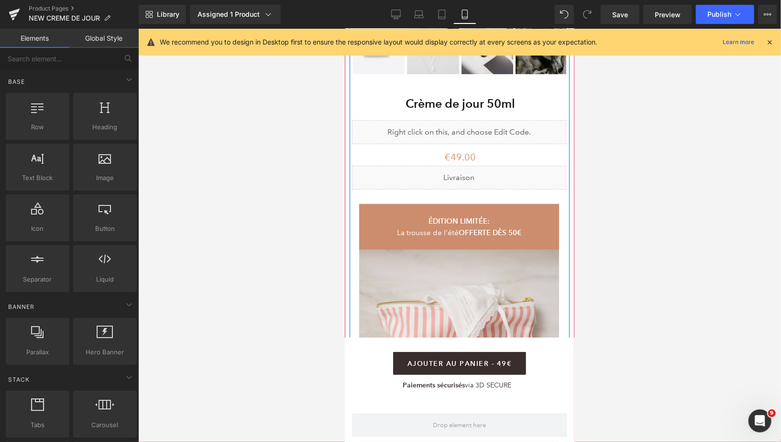
scroll to position [408, 0]
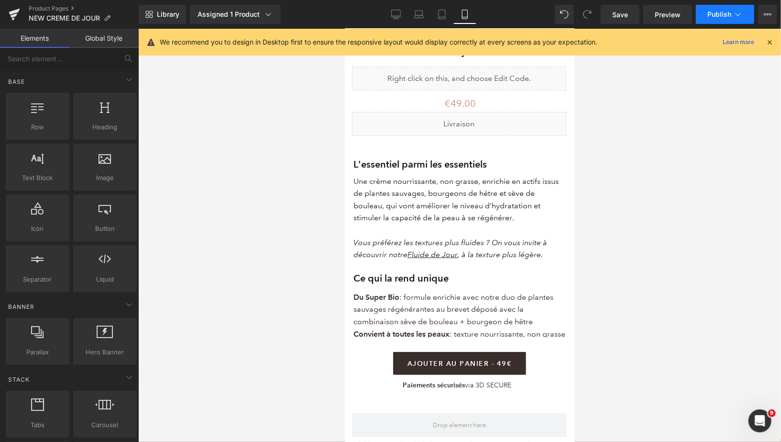
click at [703, 20] on button "Publish" at bounding box center [725, 14] width 58 height 19
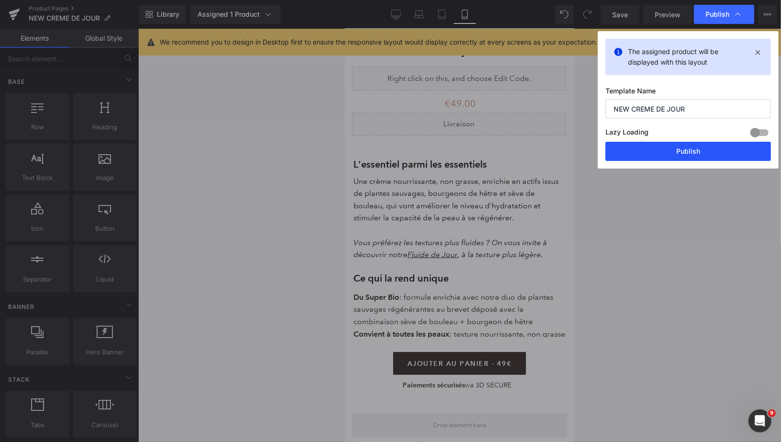
click at [641, 149] on button "Publish" at bounding box center [689, 151] width 166 height 19
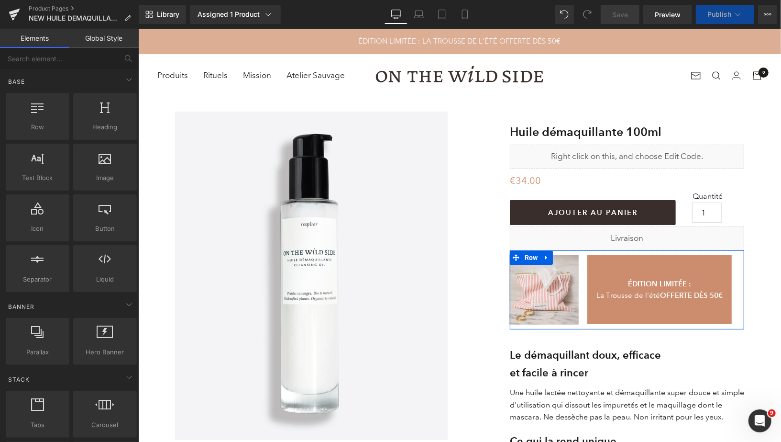
drag, startPoint x: 635, startPoint y: 395, endPoint x: 497, endPoint y: 366, distance: 141.2
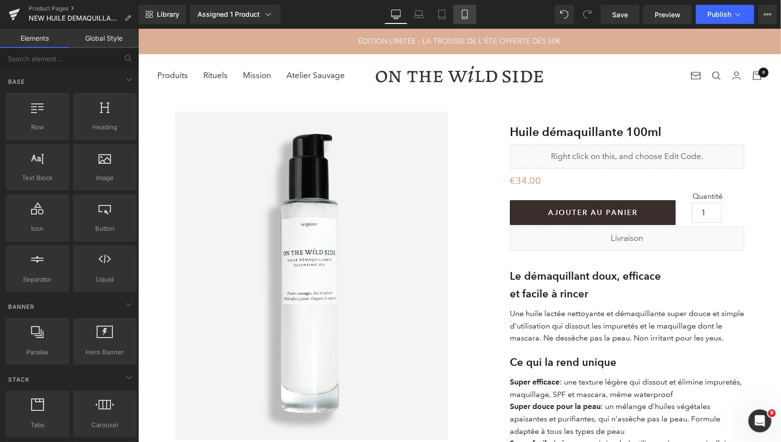
click at [465, 17] on icon at bounding box center [465, 15] width 10 height 10
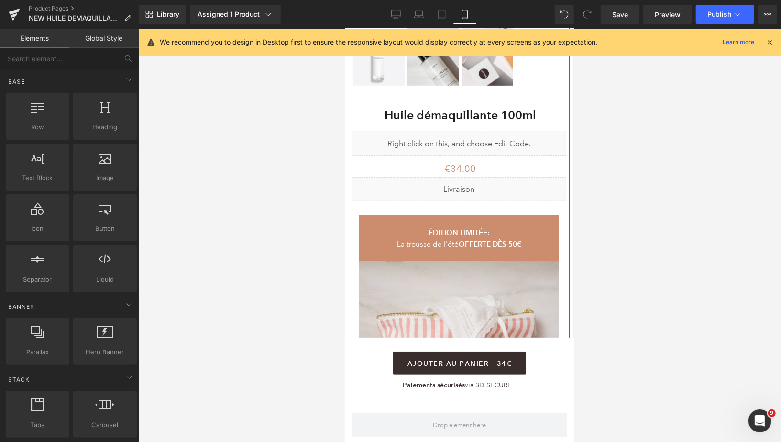
scroll to position [347, 0]
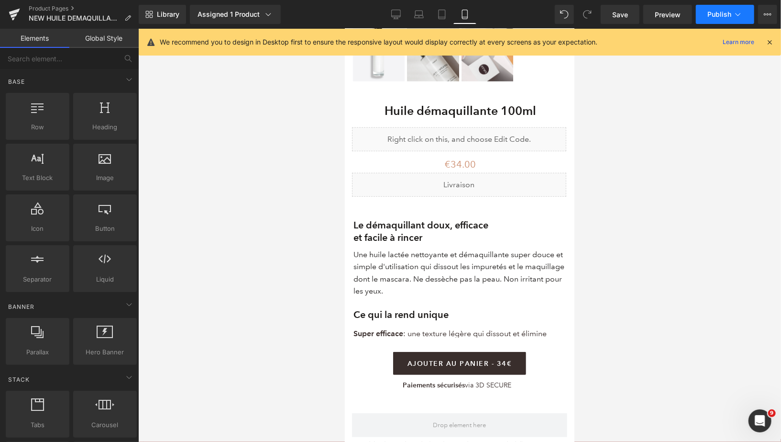
click at [701, 8] on button "Publish" at bounding box center [725, 14] width 58 height 19
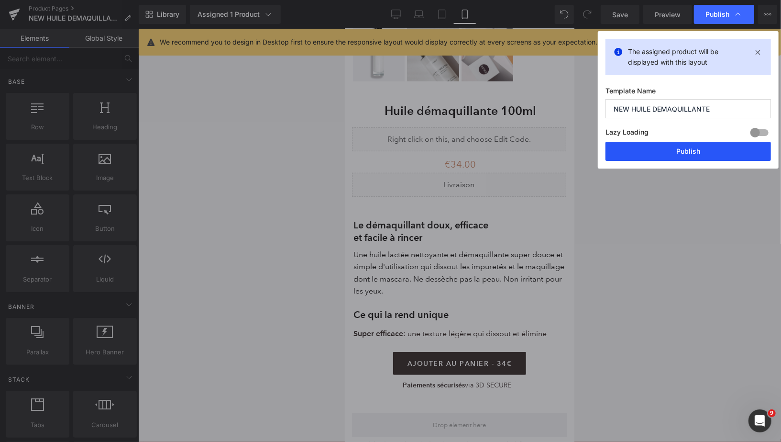
click at [656, 146] on button "Publish" at bounding box center [689, 151] width 166 height 19
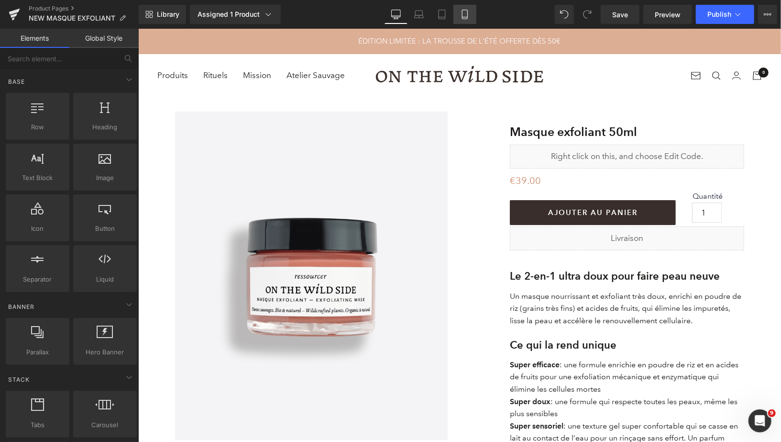
click at [462, 15] on icon at bounding box center [464, 14] width 5 height 9
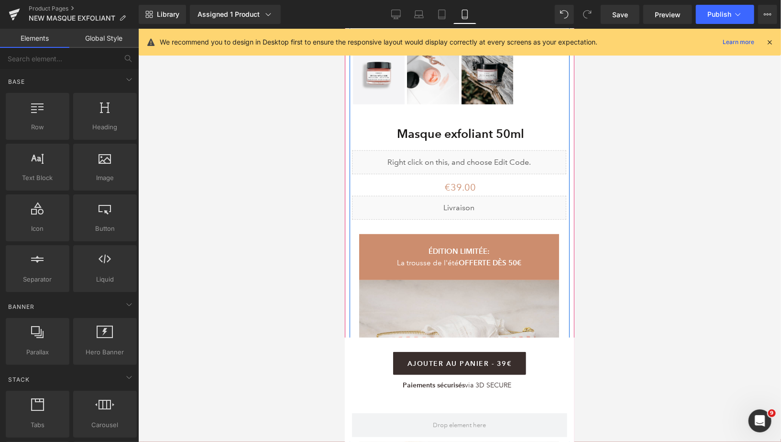
scroll to position [330, 0]
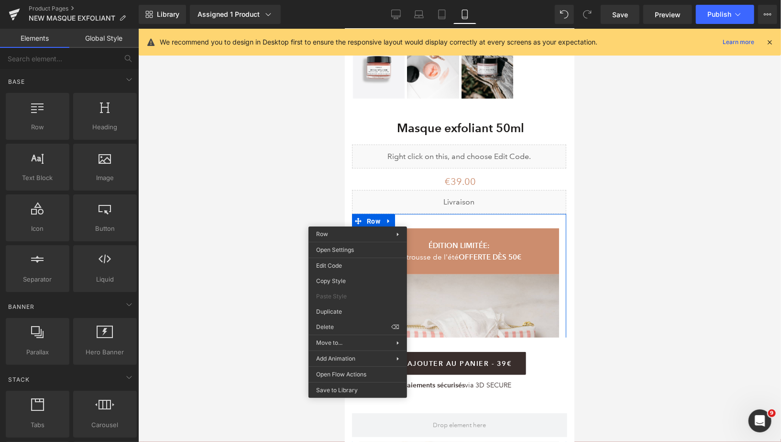
click at [338, 327] on div "You are previewing how the will restyle your page. You can not edit Elements in…" at bounding box center [390, 229] width 781 height 458
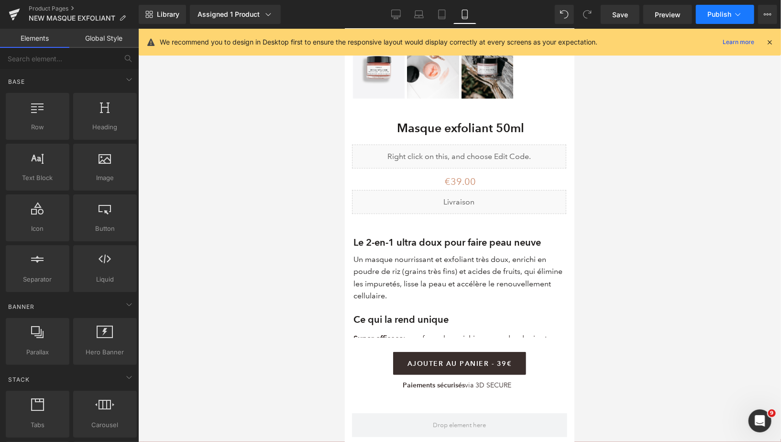
click at [698, 18] on button "Publish" at bounding box center [725, 14] width 58 height 19
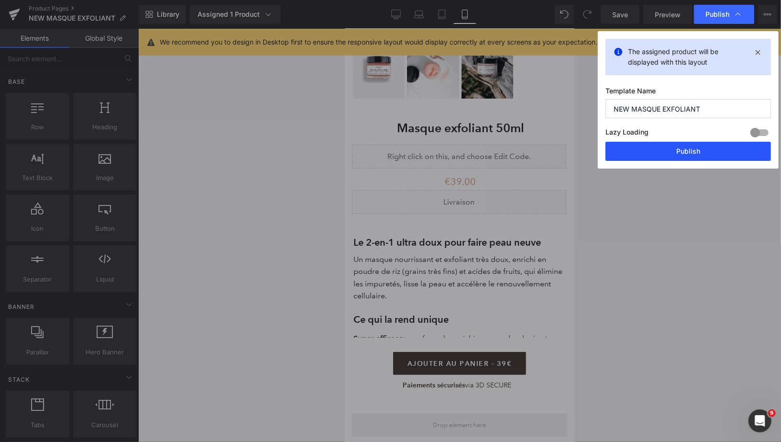
click at [648, 147] on button "Publish" at bounding box center [689, 151] width 166 height 19
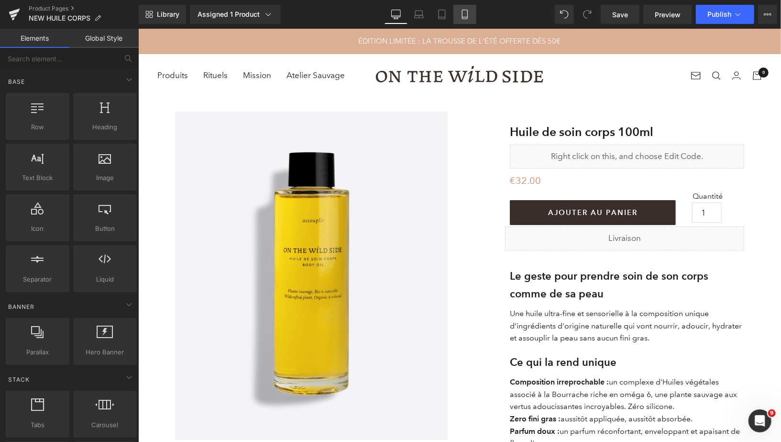
click at [469, 15] on link "Mobile" at bounding box center [465, 14] width 23 height 19
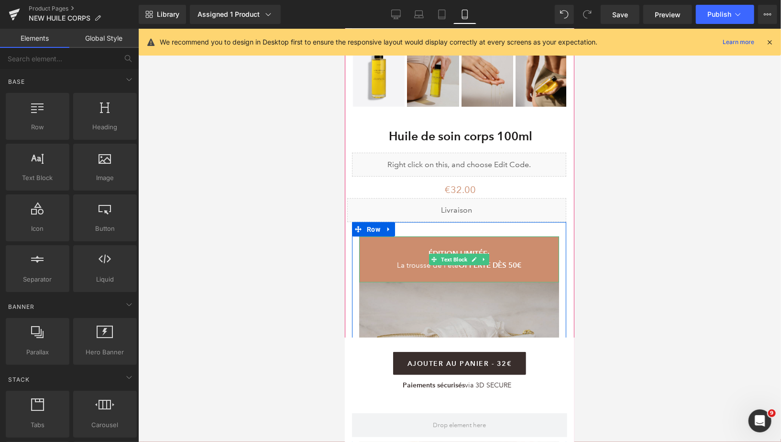
scroll to position [329, 0]
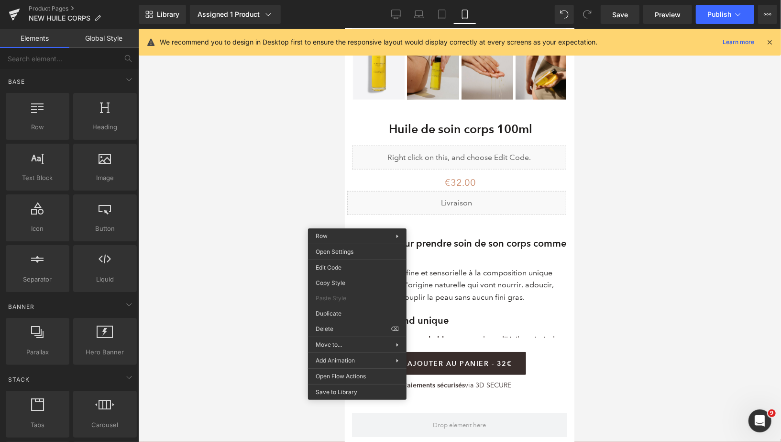
click at [341, 331] on div "You are previewing how the will restyle your page. You can not edit Elements in…" at bounding box center [390, 229] width 781 height 458
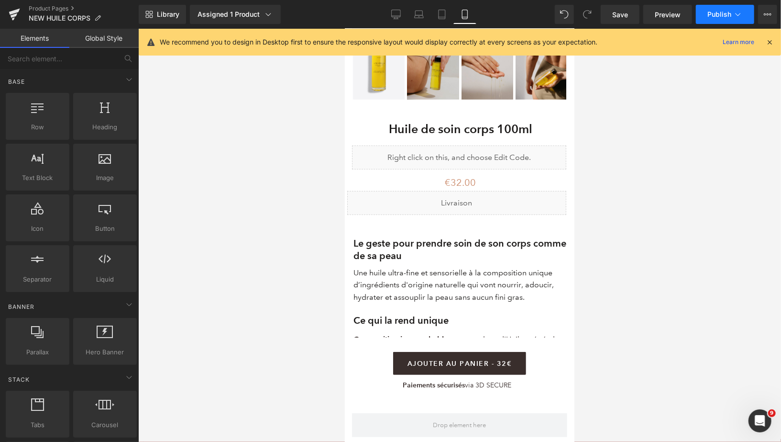
click at [708, 20] on button "Publish" at bounding box center [725, 14] width 58 height 19
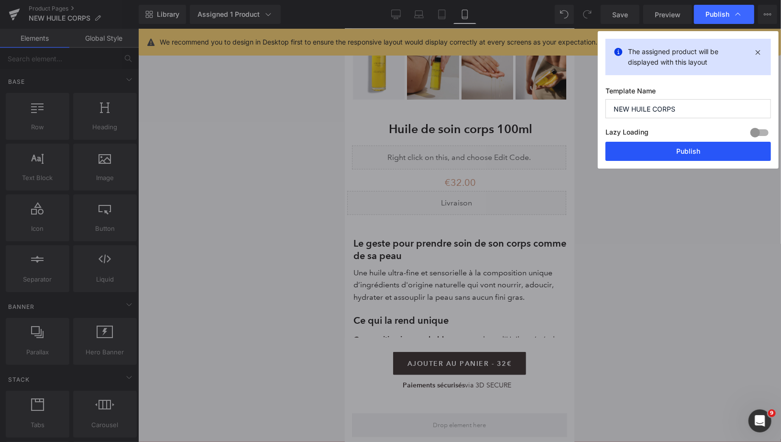
click at [641, 153] on button "Publish" at bounding box center [689, 151] width 166 height 19
